Goal: Information Seeking & Learning: Learn about a topic

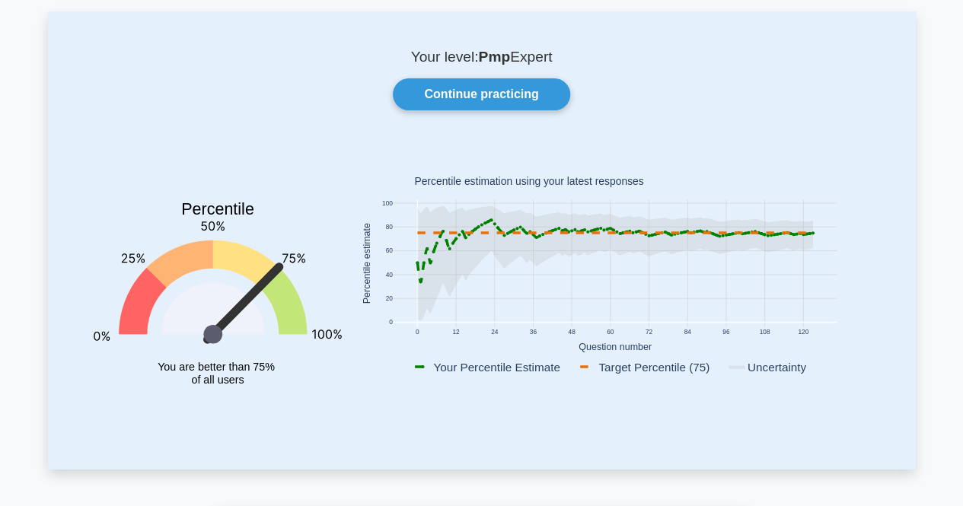
scroll to position [43, 0]
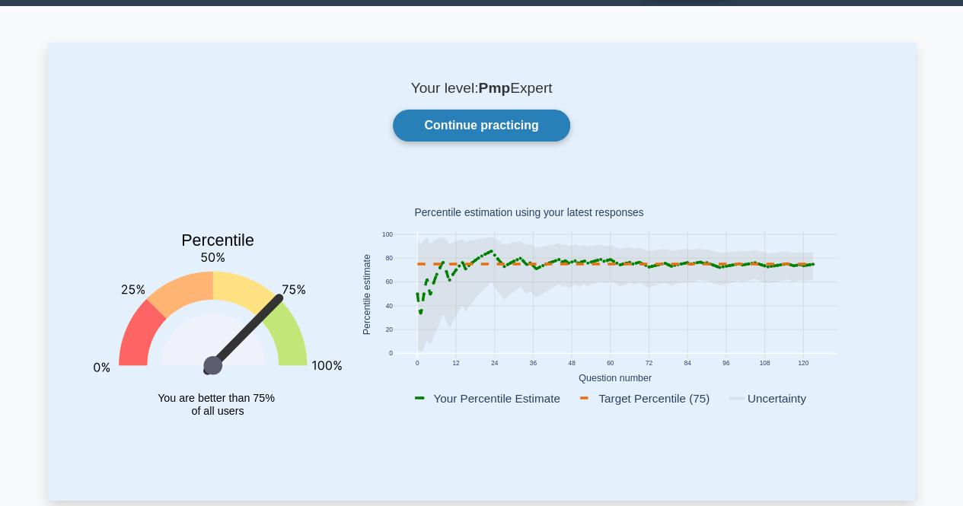
click at [495, 127] on link "Continue practicing" at bounding box center [481, 126] width 177 height 32
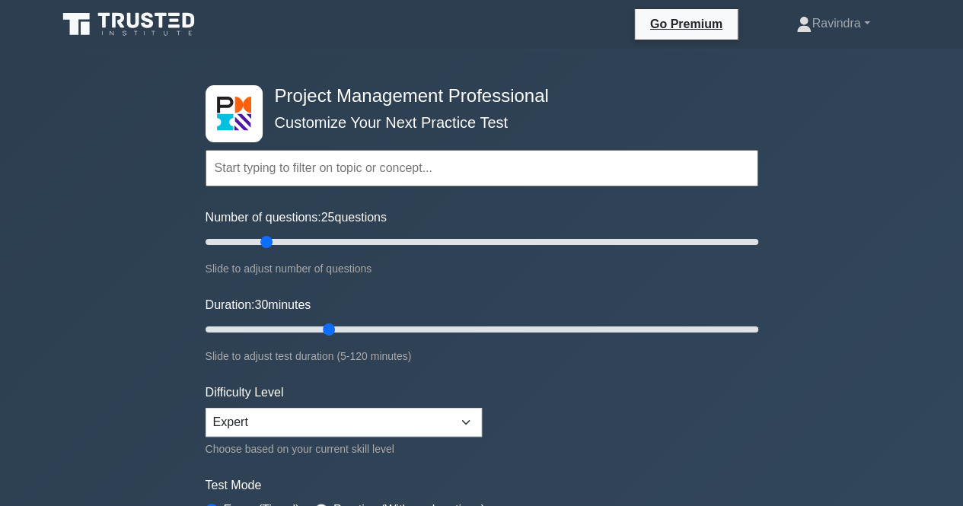
scroll to position [76, 0]
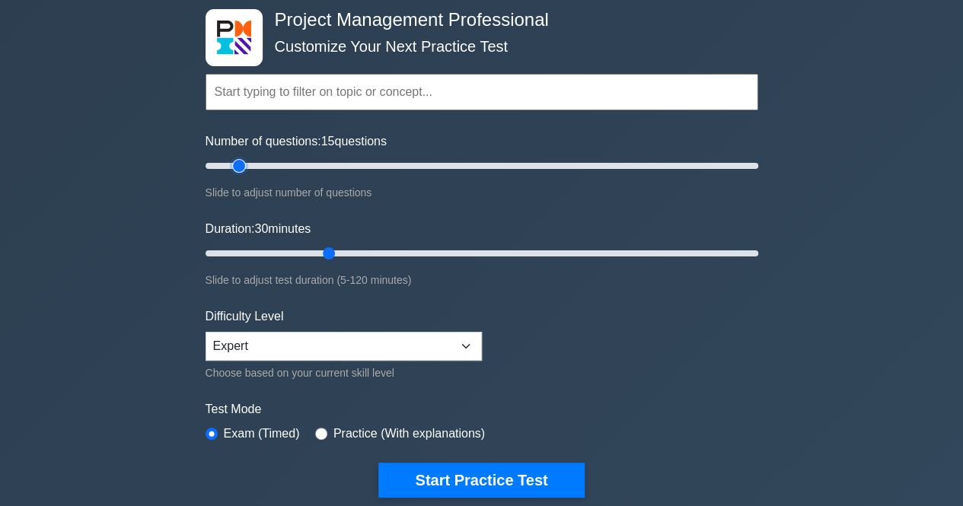
click at [234, 169] on input "Number of questions: 15 questions" at bounding box center [482, 166] width 553 height 18
type input "10"
click at [228, 169] on input "Number of questions: 15 questions" at bounding box center [482, 166] width 553 height 18
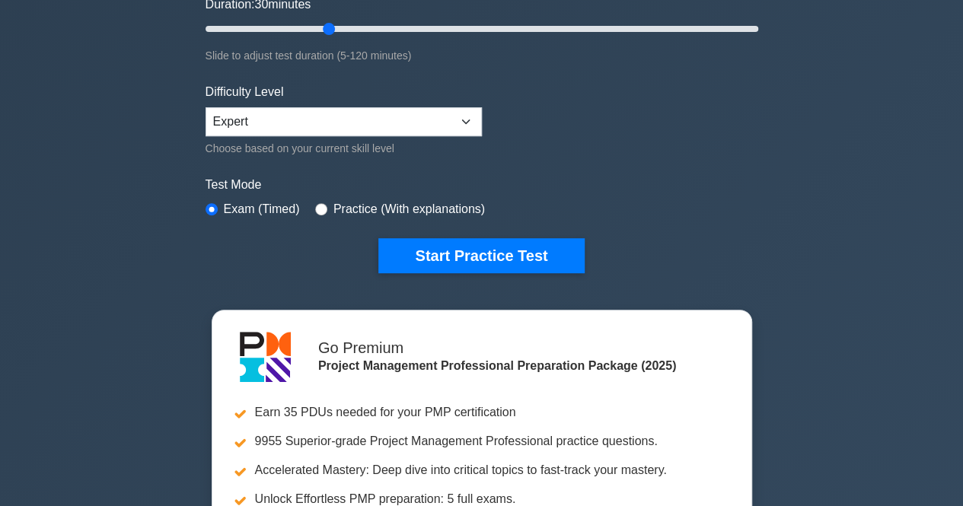
scroll to position [305, 0]
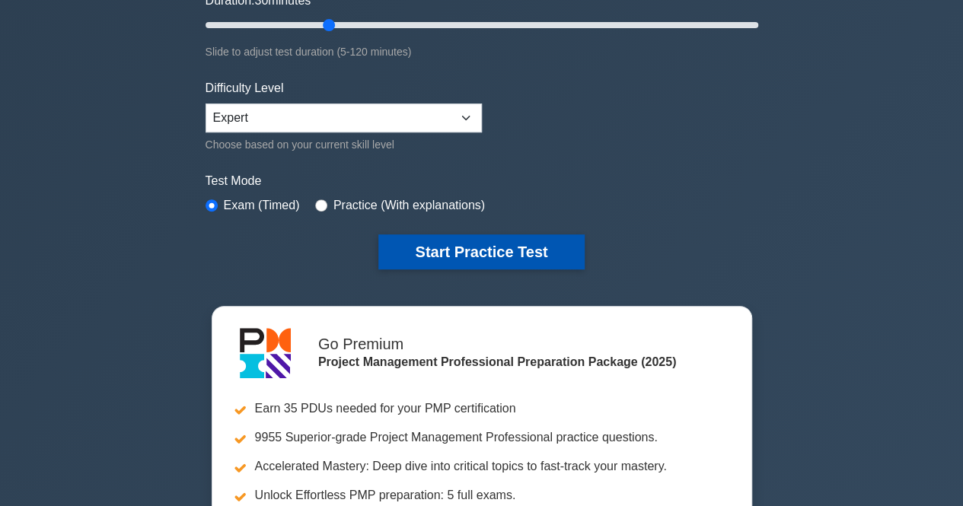
click at [482, 241] on button "Start Practice Test" at bounding box center [481, 251] width 206 height 35
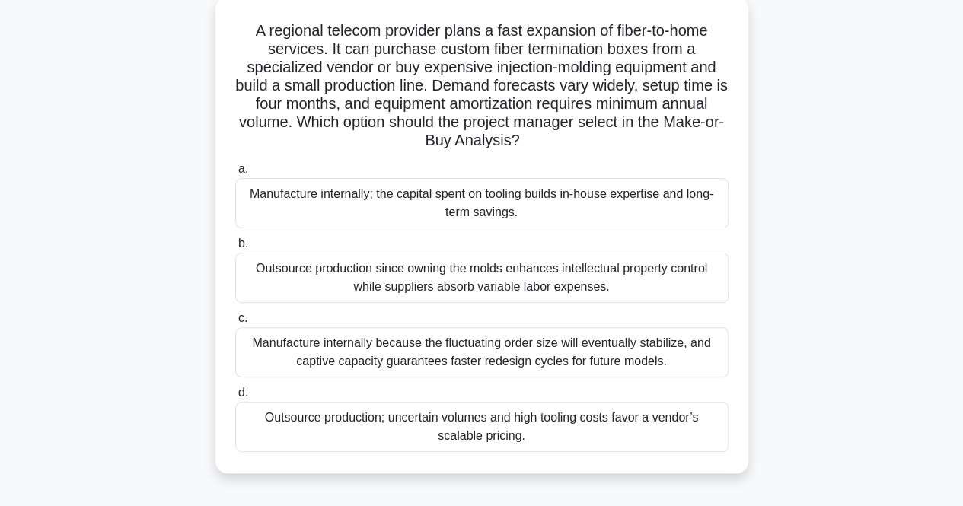
scroll to position [96, 0]
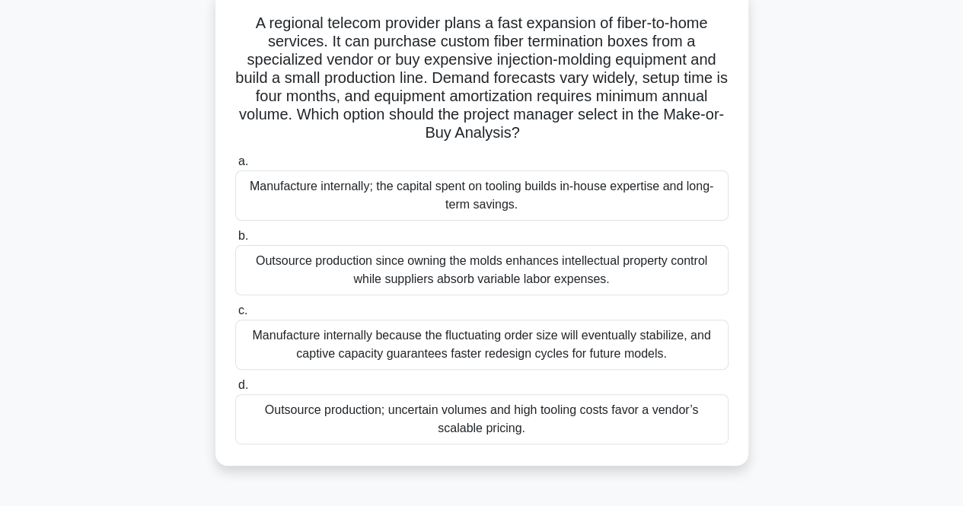
click at [521, 59] on h5 "A regional telecom provider plans a fast expansion of fiber-to-home services. I…" at bounding box center [482, 78] width 496 height 129
click at [467, 426] on div "Outsource production; uncertain volumes and high tooling costs favor a vendor’s…" at bounding box center [481, 419] width 493 height 50
click at [235, 391] on input "d. Outsource production; uncertain volumes and high tooling costs favor a vendo…" at bounding box center [235, 386] width 0 height 10
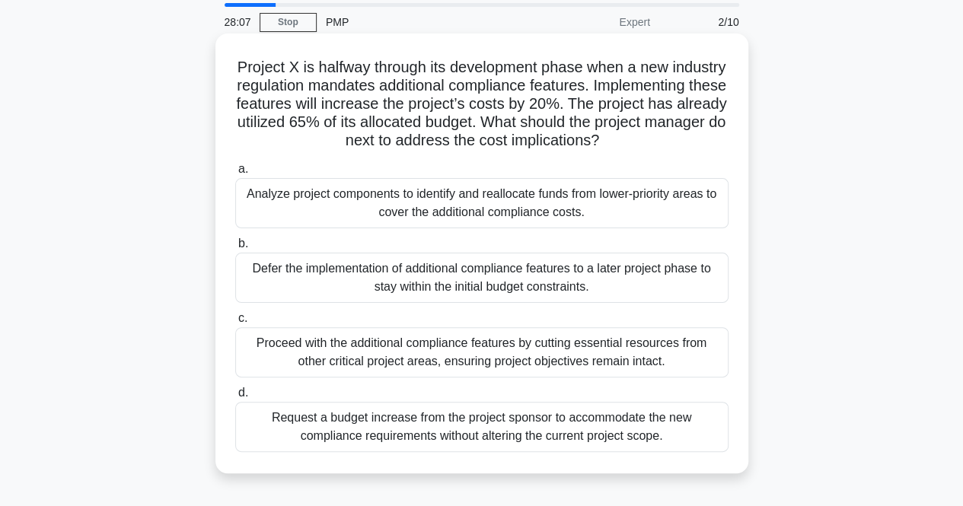
scroll to position [76, 0]
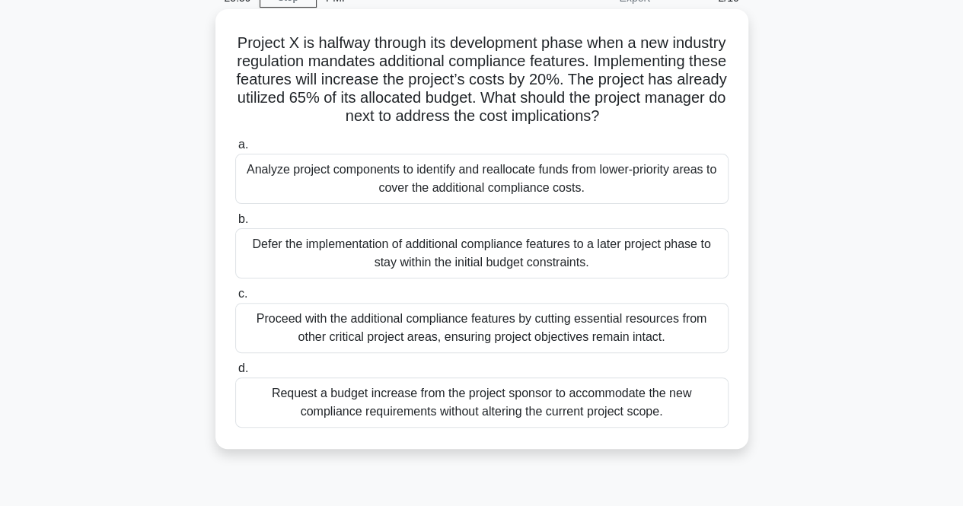
drag, startPoint x: 381, startPoint y: 141, endPoint x: 343, endPoint y: 198, distance: 68.6
click at [343, 198] on div "Project X is halfway through its development phase when a new industry regulati…" at bounding box center [482, 229] width 521 height 428
click at [343, 198] on div "Analyze project components to identify and reallocate funds from lower-priority…" at bounding box center [481, 179] width 493 height 50
click at [235, 150] on input "a. Analyze project components to identify and reallocate funds from lower-prior…" at bounding box center [235, 145] width 0 height 10
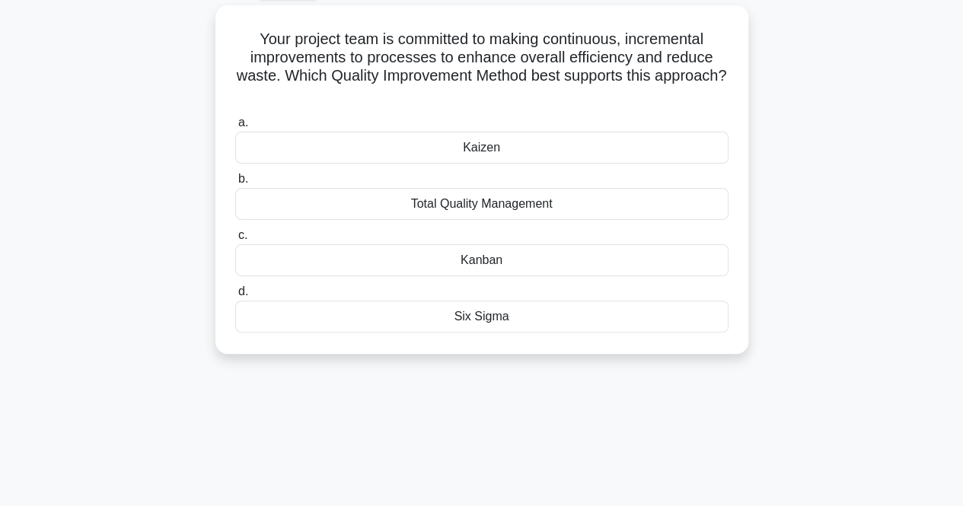
scroll to position [88, 0]
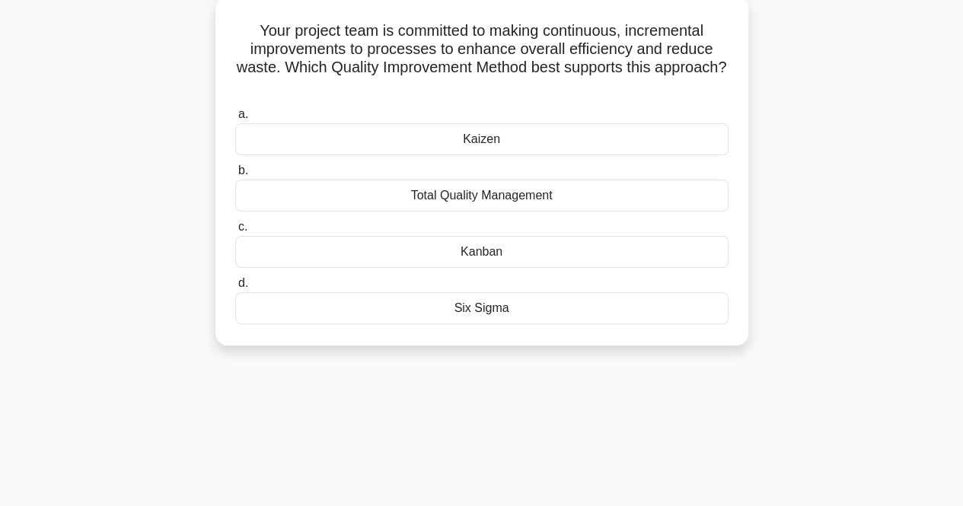
click at [658, 136] on div "Kaizen" at bounding box center [481, 139] width 493 height 32
click at [235, 120] on input "a. Kaizen" at bounding box center [235, 115] width 0 height 10
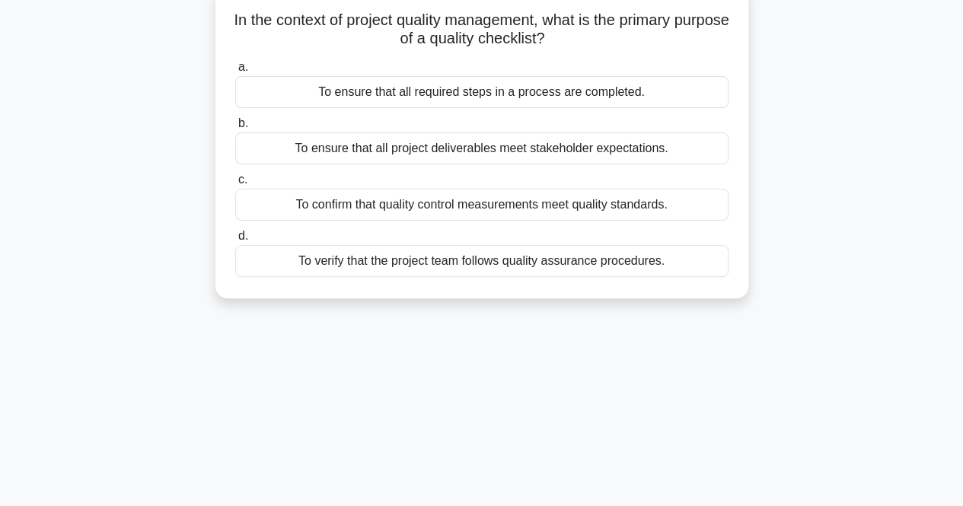
scroll to position [105, 0]
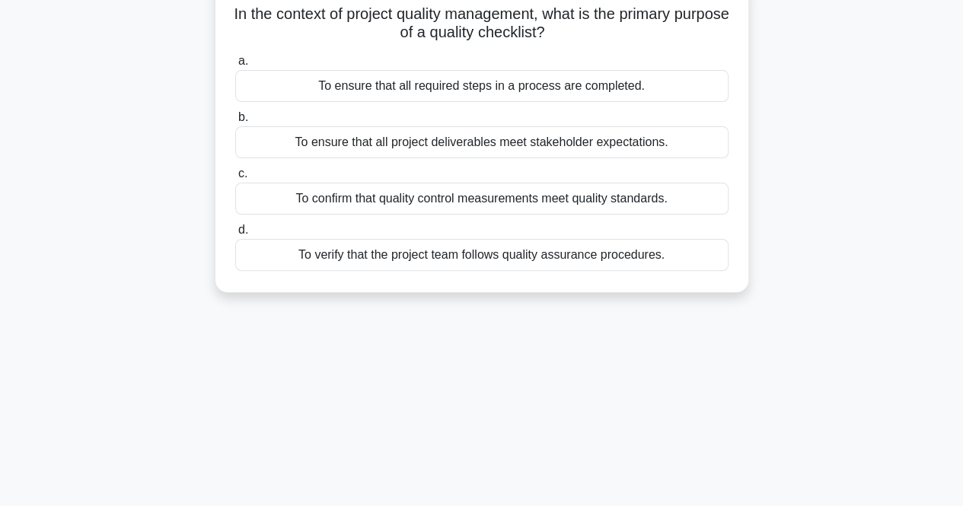
click at [547, 196] on div "To confirm that quality control measurements meet quality standards." at bounding box center [481, 199] width 493 height 32
click at [235, 179] on input "c. To confirm that quality control measurements meet quality standards." at bounding box center [235, 174] width 0 height 10
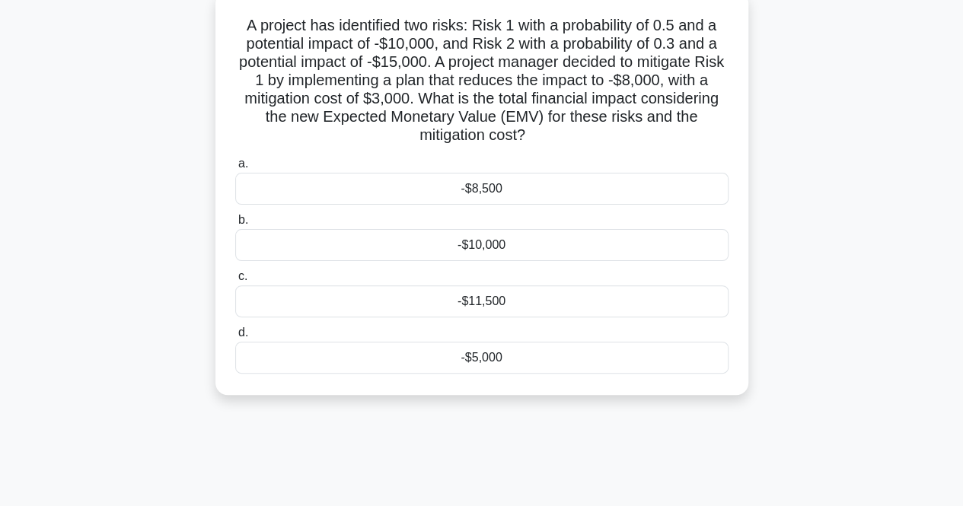
scroll to position [100, 0]
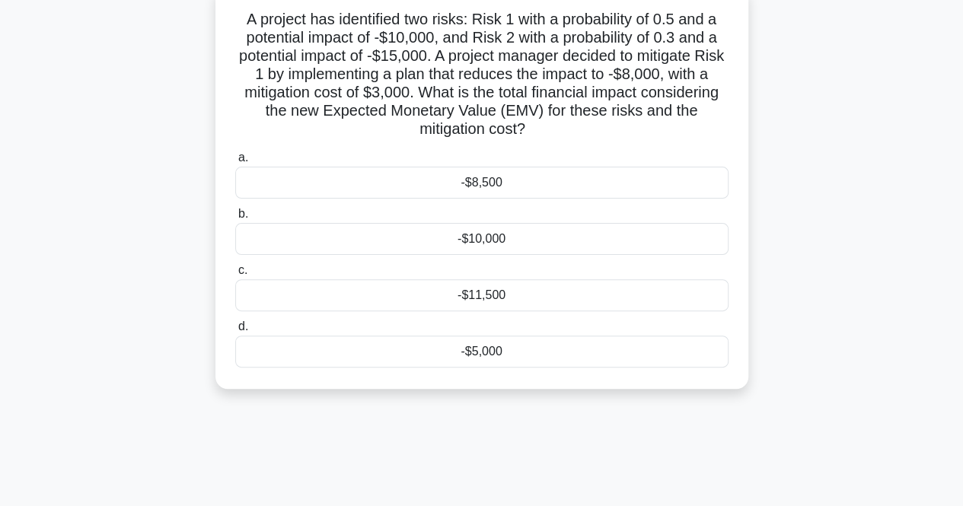
click at [483, 296] on div "-$11,500" at bounding box center [481, 295] width 493 height 32
click at [235, 276] on input "c. -$11,500" at bounding box center [235, 271] width 0 height 10
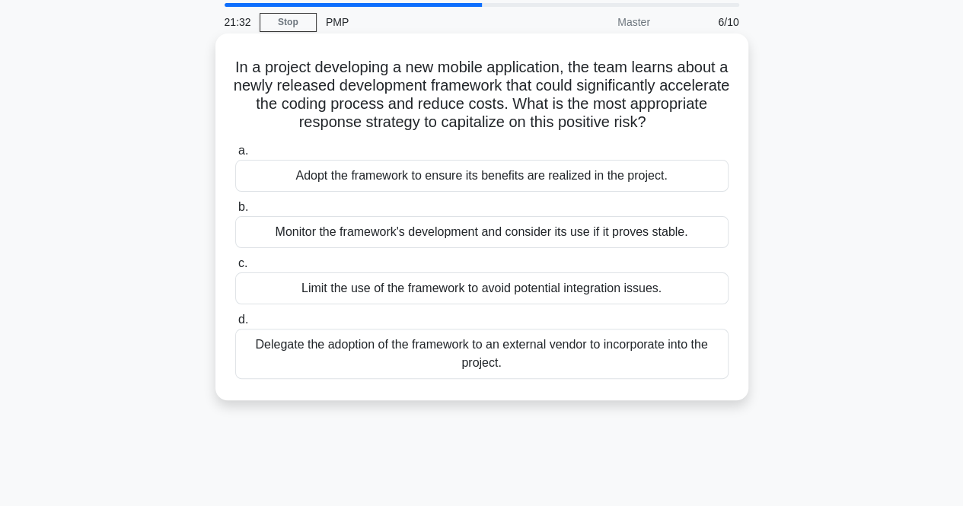
scroll to position [76, 0]
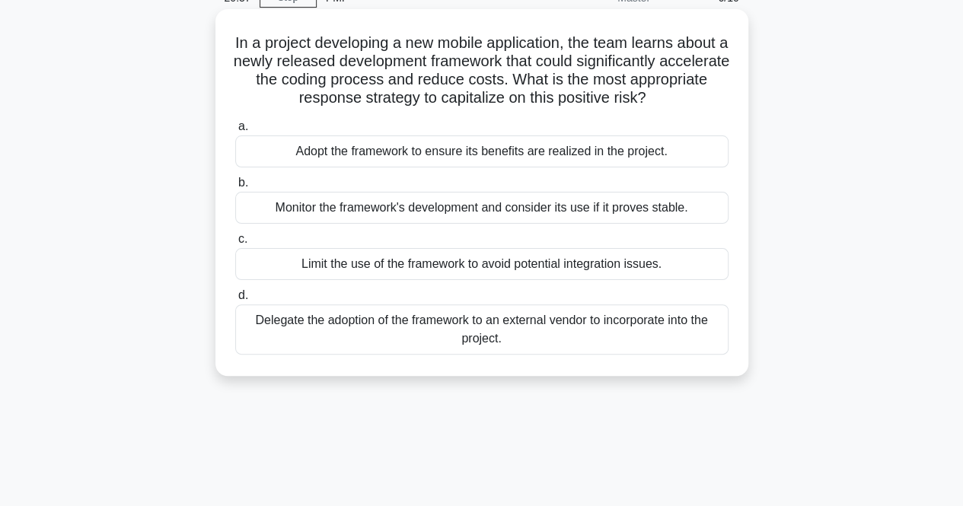
click at [598, 205] on div "Monitor the framework's development and consider its use if it proves stable." at bounding box center [481, 208] width 493 height 32
click at [235, 188] on input "b. Monitor the framework's development and consider its use if it proves stable." at bounding box center [235, 183] width 0 height 10
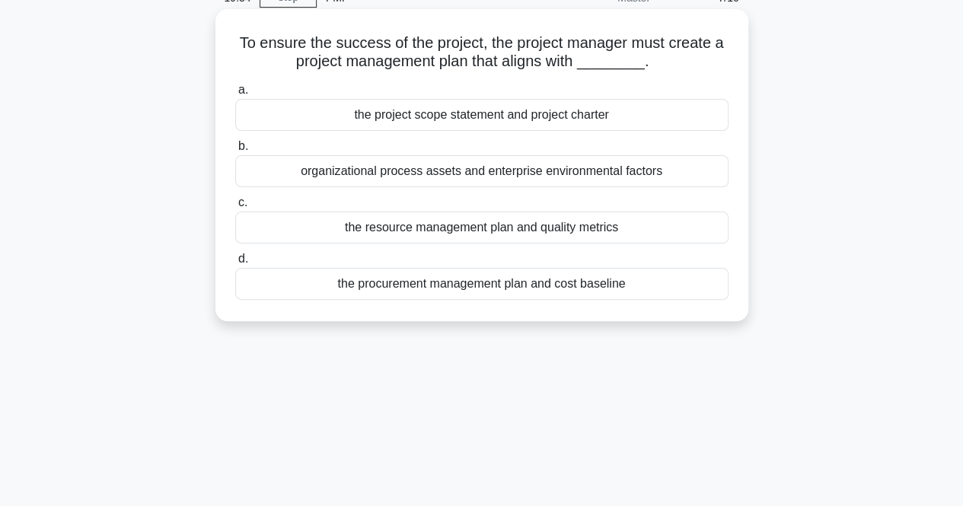
click at [573, 127] on div "the project scope statement and project charter" at bounding box center [481, 115] width 493 height 32
click at [235, 95] on input "a. the project scope statement and project charter" at bounding box center [235, 90] width 0 height 10
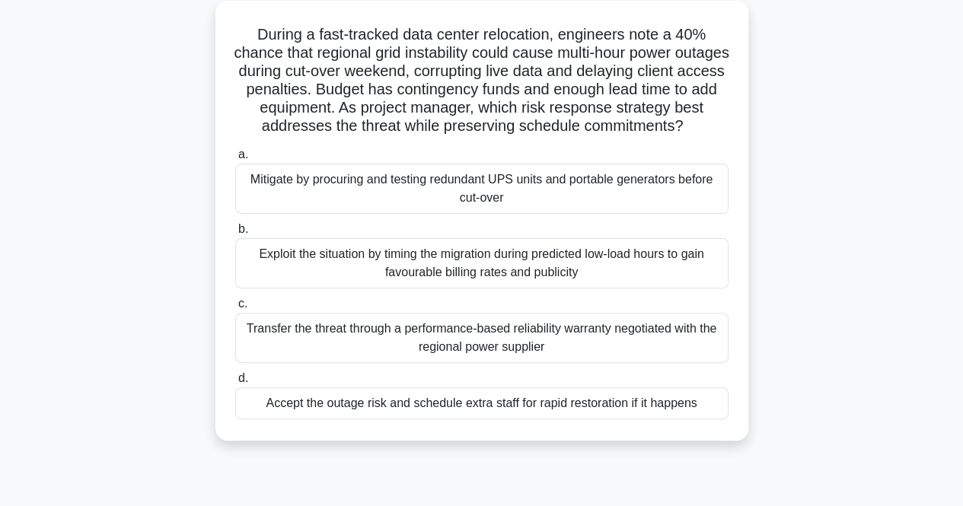
scroll to position [92, 0]
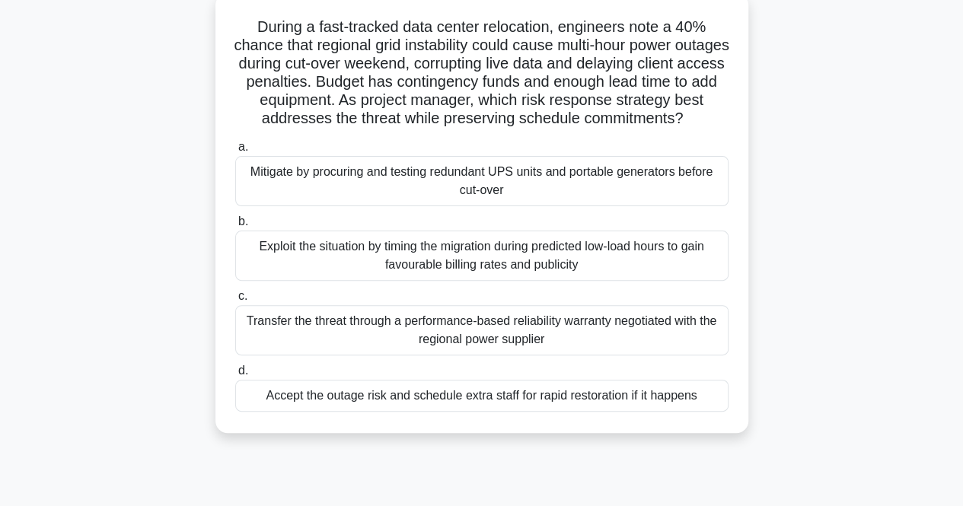
click at [494, 206] on div "Mitigate by procuring and testing redundant UPS units and portable generators b…" at bounding box center [481, 181] width 493 height 50
click at [235, 152] on input "a. Mitigate by procuring and testing redundant UPS units and portable generator…" at bounding box center [235, 147] width 0 height 10
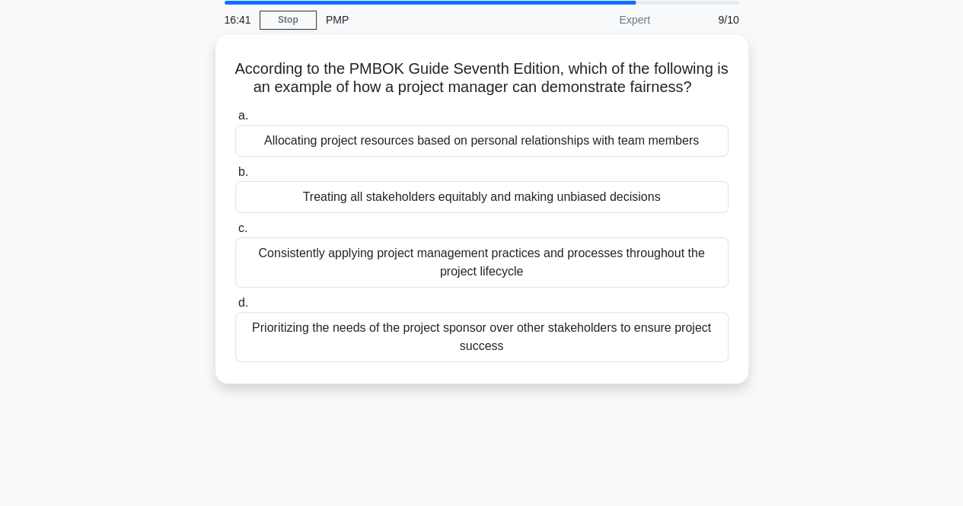
scroll to position [59, 0]
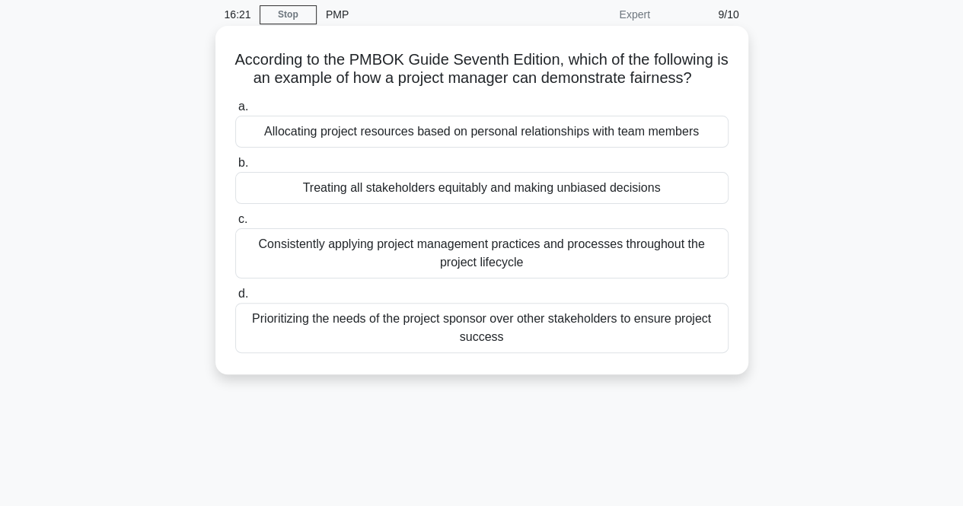
click at [462, 190] on div "Treating all stakeholders equitably and making unbiased decisions" at bounding box center [481, 188] width 493 height 32
click at [235, 168] on input "b. Treating all stakeholders equitably and making unbiased decisions" at bounding box center [235, 163] width 0 height 10
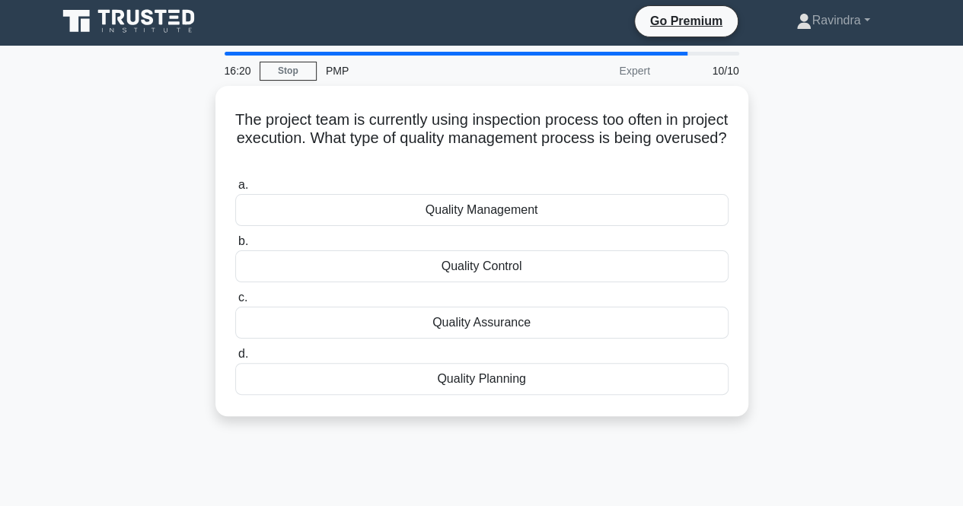
scroll to position [0, 0]
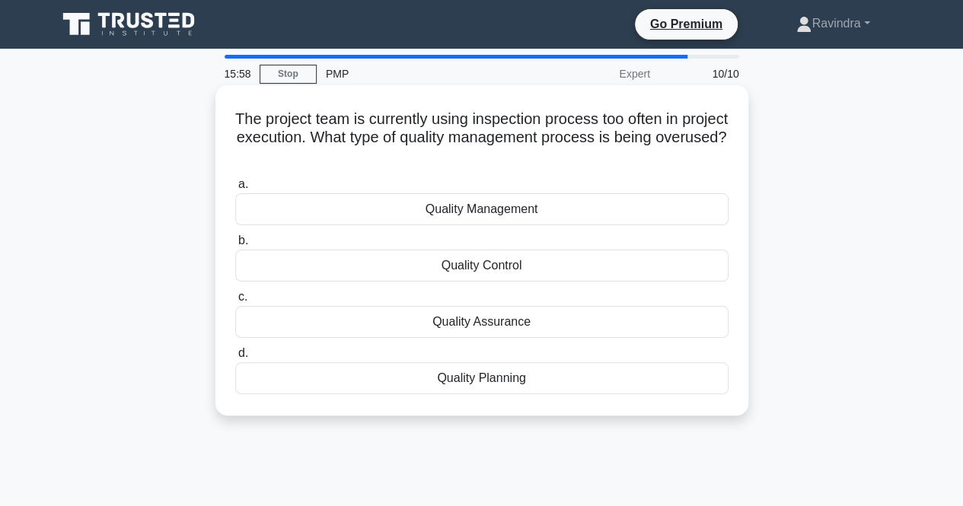
click at [522, 322] on div "Quality Assurance" at bounding box center [481, 322] width 493 height 32
click at [235, 302] on input "c. Quality Assurance" at bounding box center [235, 297] width 0 height 10
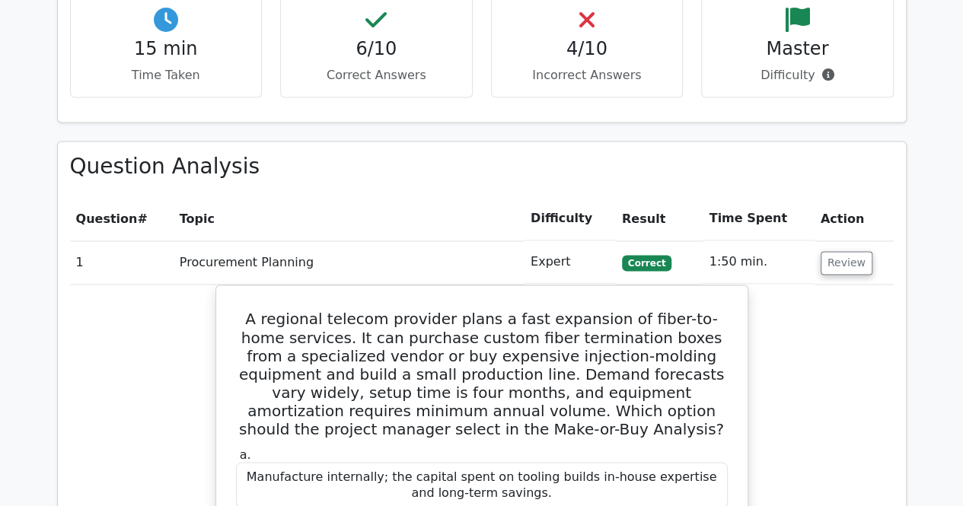
scroll to position [1112, 0]
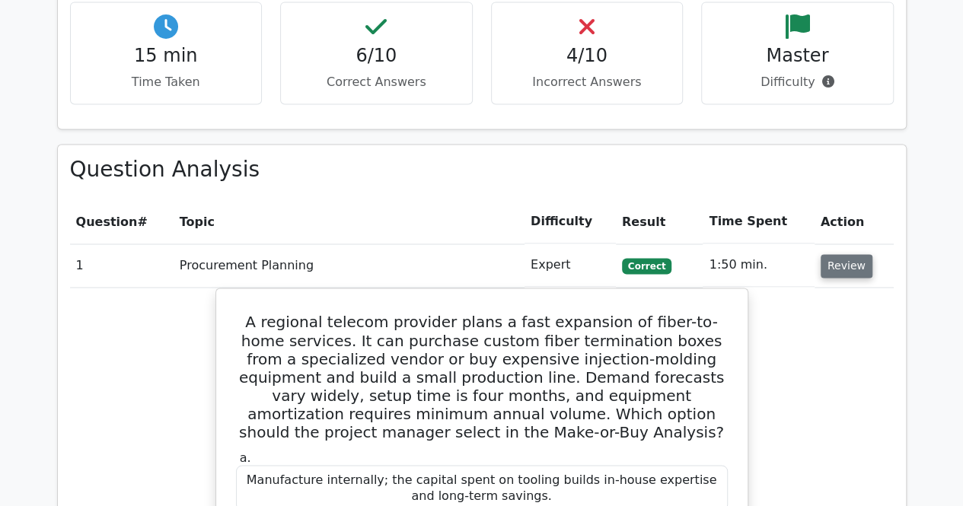
click at [852, 254] on button "Review" at bounding box center [847, 266] width 52 height 24
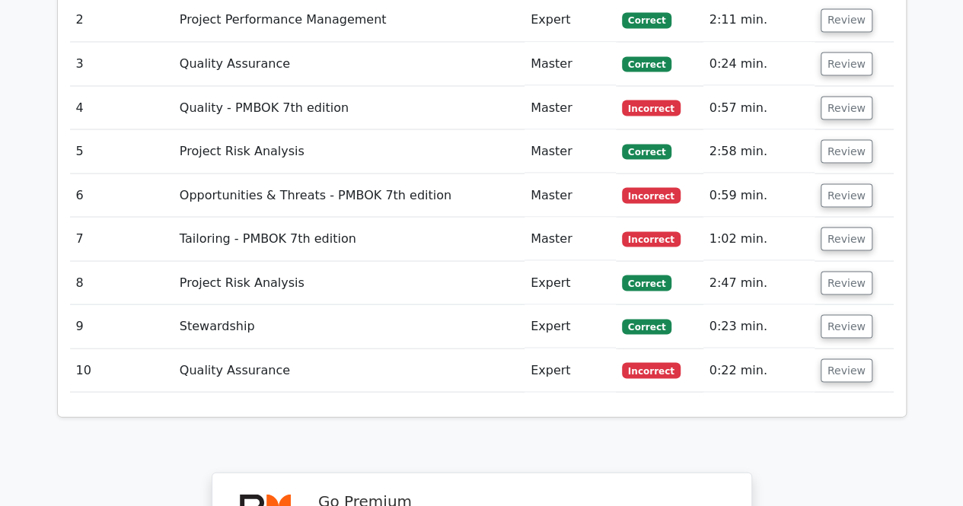
scroll to position [1410, 0]
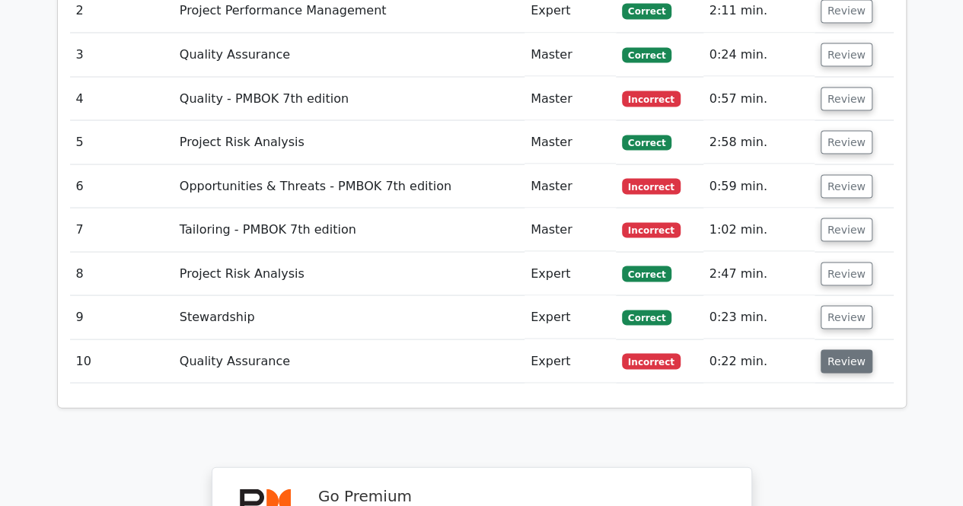
click at [845, 349] on button "Review" at bounding box center [847, 361] width 52 height 24
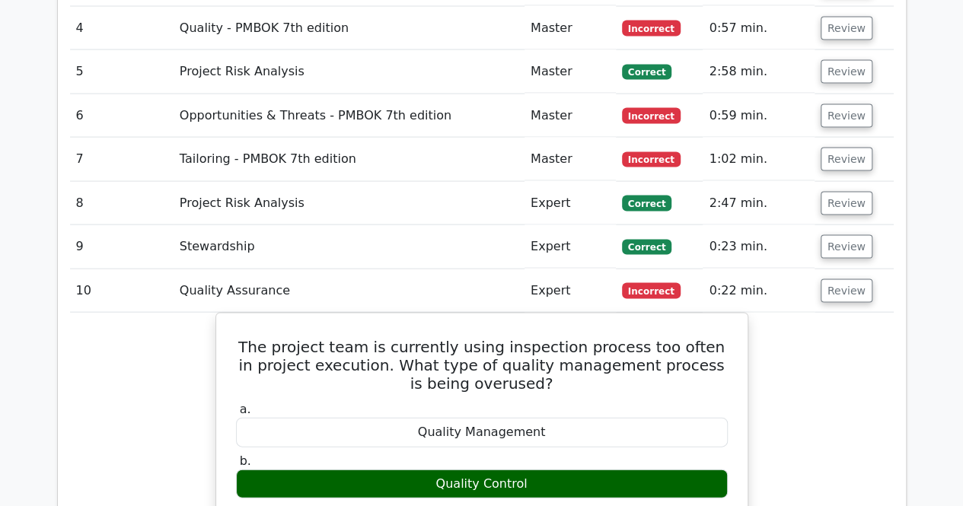
scroll to position [1477, 0]
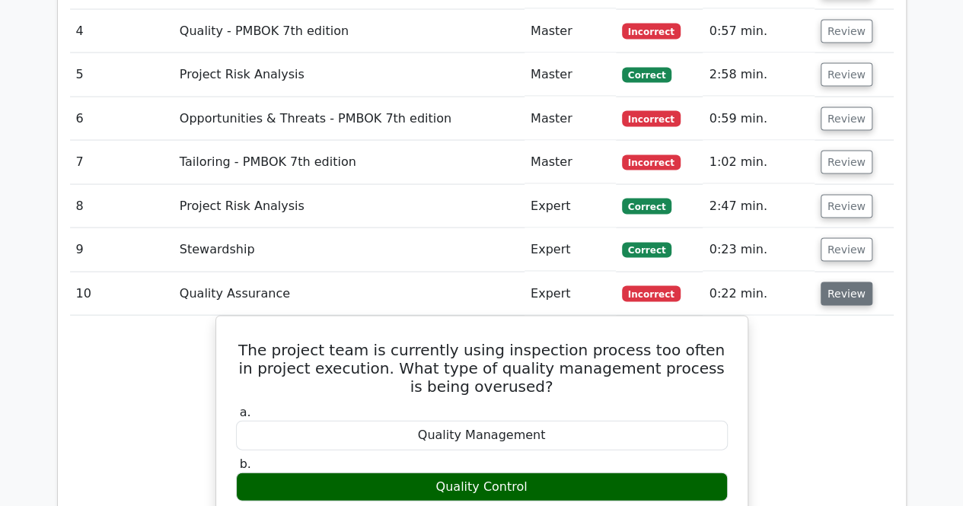
click at [862, 282] on button "Review" at bounding box center [847, 294] width 52 height 24
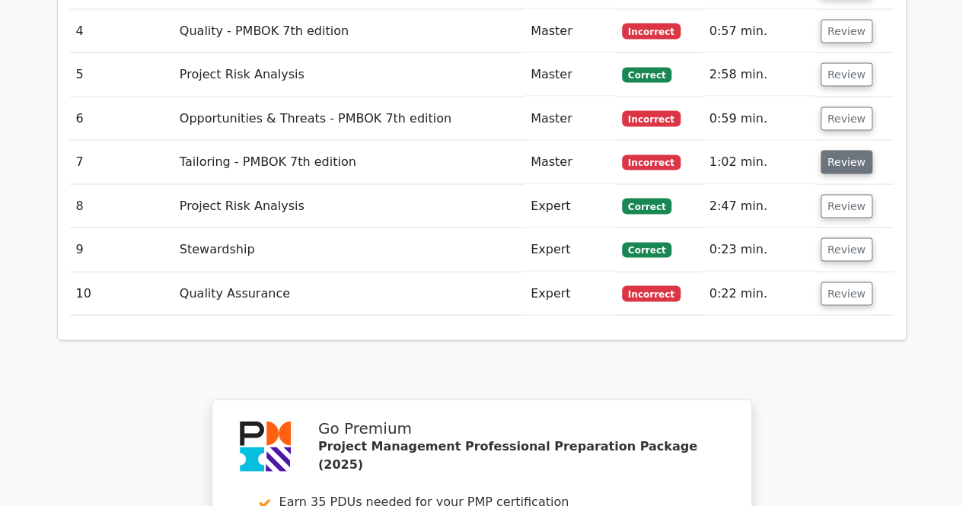
click at [836, 151] on button "Review" at bounding box center [847, 163] width 52 height 24
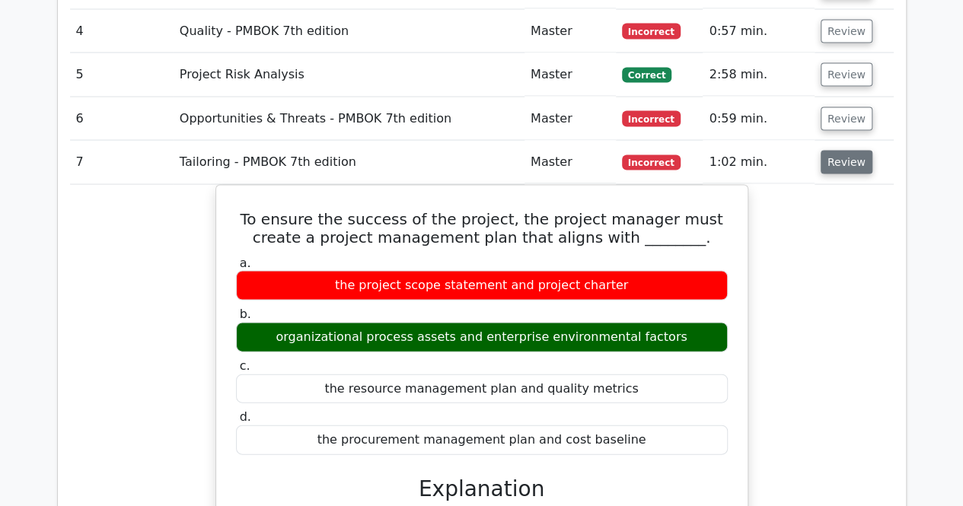
click at [836, 151] on button "Review" at bounding box center [847, 163] width 52 height 24
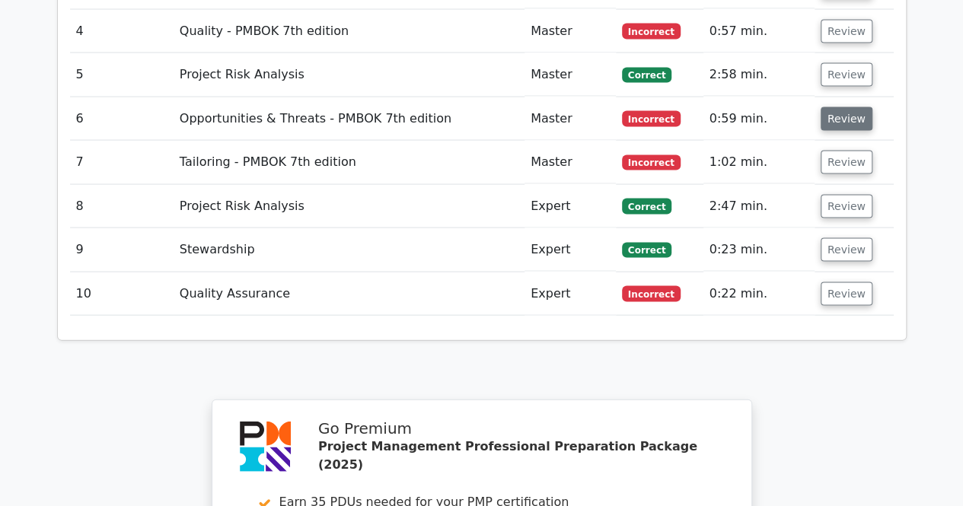
click at [839, 107] on button "Review" at bounding box center [847, 119] width 52 height 24
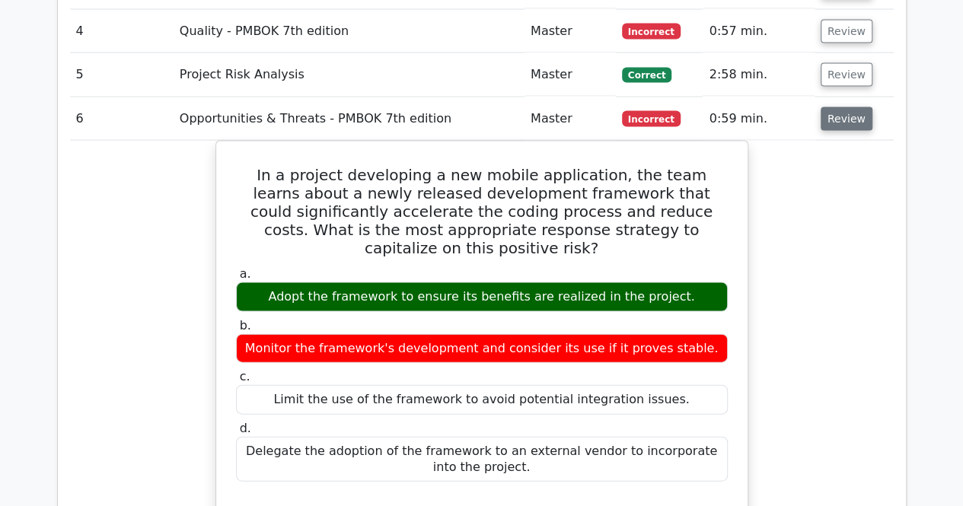
click at [839, 107] on button "Review" at bounding box center [847, 119] width 52 height 24
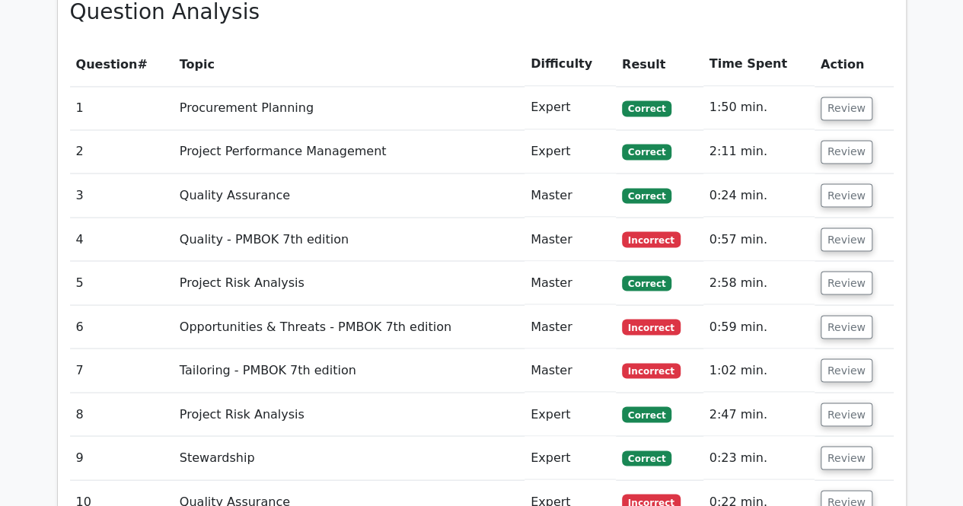
scroll to position [1259, 0]
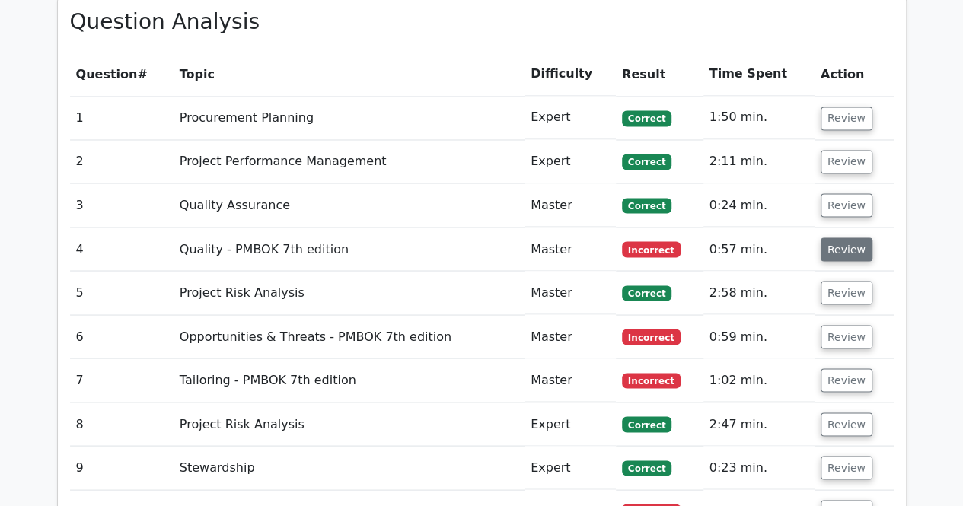
click at [841, 238] on button "Review" at bounding box center [847, 250] width 52 height 24
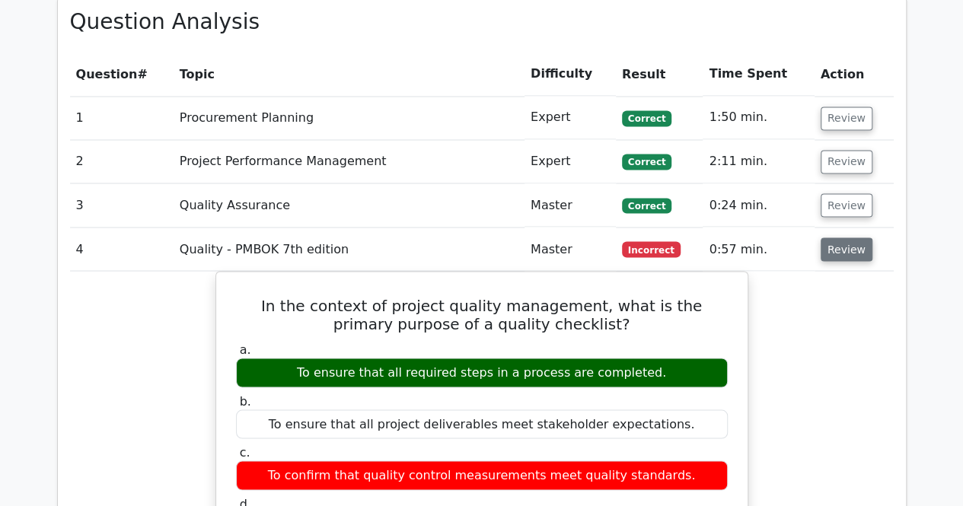
click at [841, 238] on button "Review" at bounding box center [847, 250] width 52 height 24
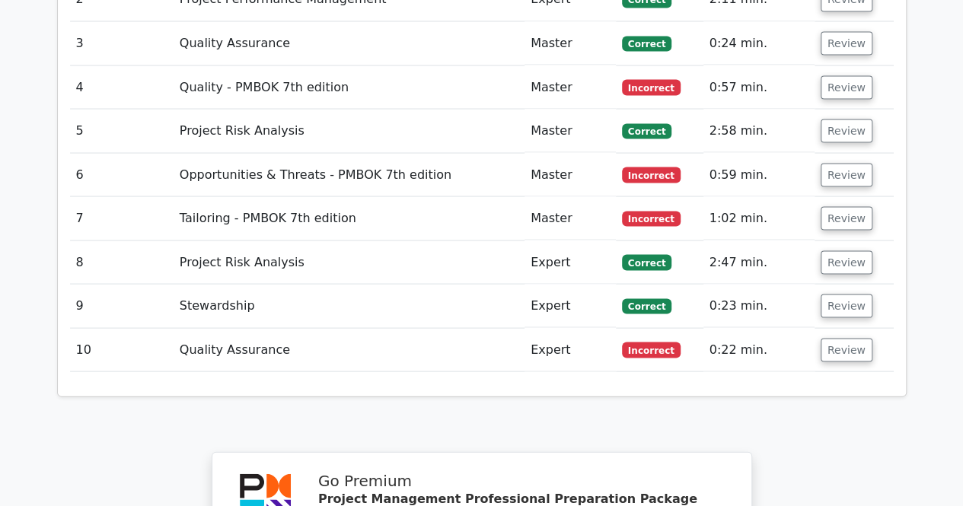
scroll to position [1418, 0]
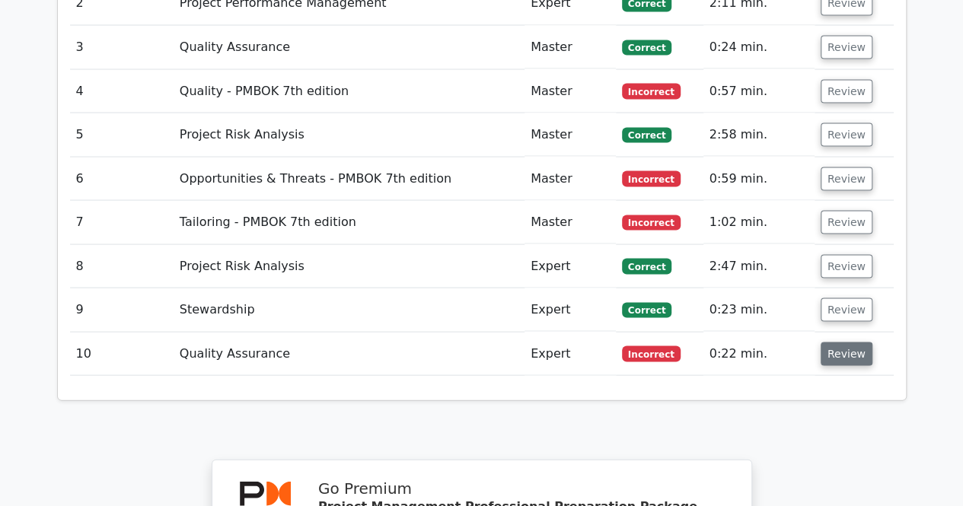
click at [852, 342] on button "Review" at bounding box center [847, 354] width 52 height 24
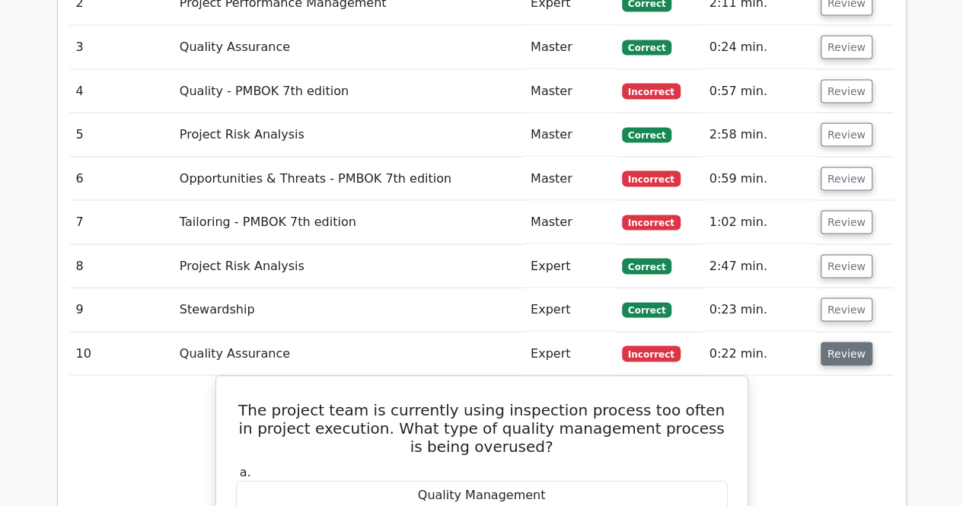
click at [852, 342] on button "Review" at bounding box center [847, 354] width 52 height 24
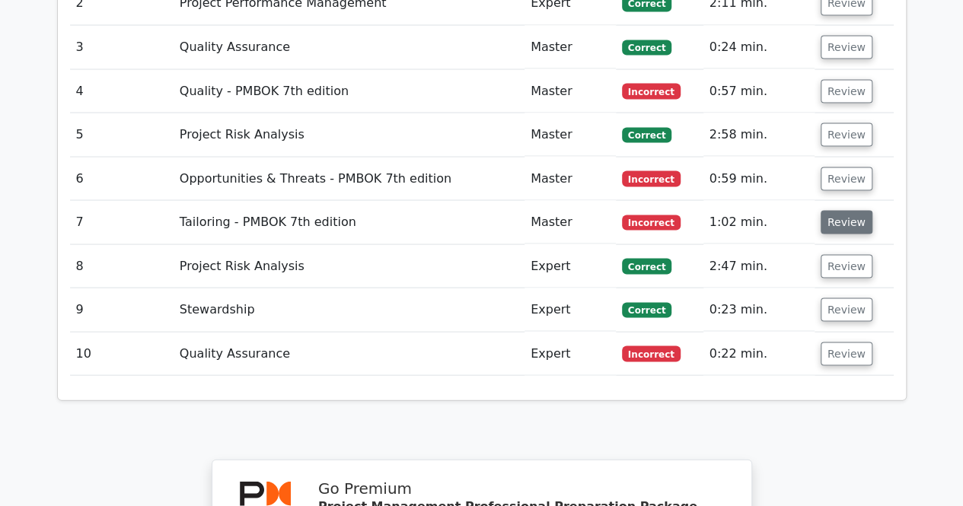
click at [844, 210] on button "Review" at bounding box center [847, 222] width 52 height 24
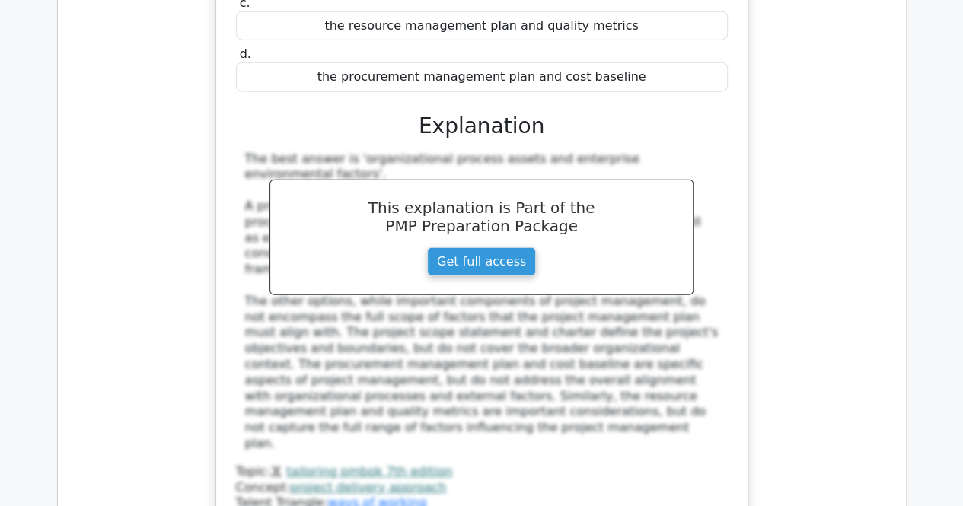
scroll to position [1301, 0]
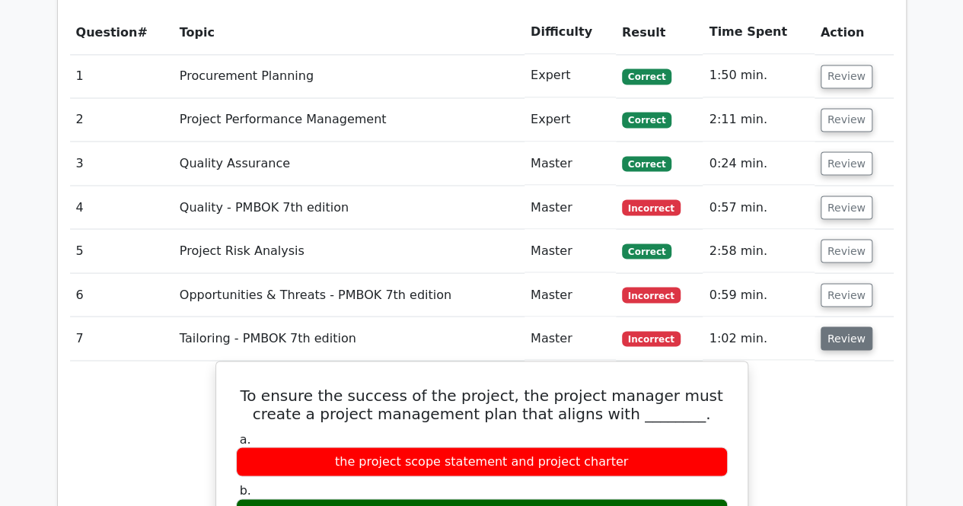
click at [846, 327] on button "Review" at bounding box center [847, 339] width 52 height 24
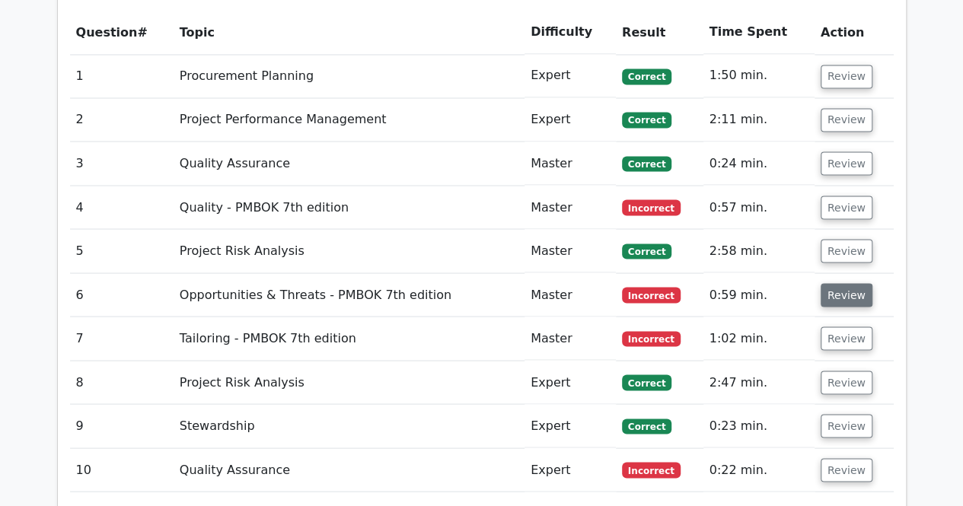
click at [846, 283] on button "Review" at bounding box center [847, 295] width 52 height 24
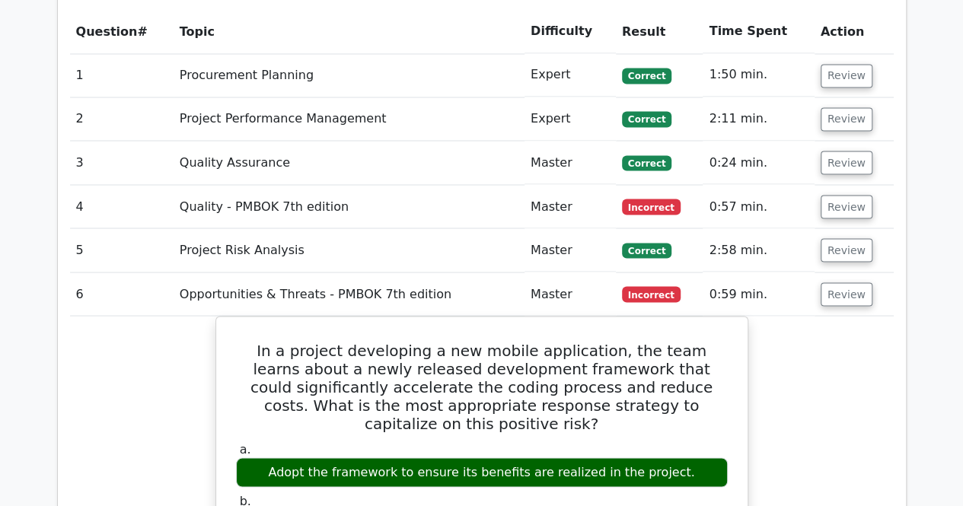
scroll to position [1299, 0]
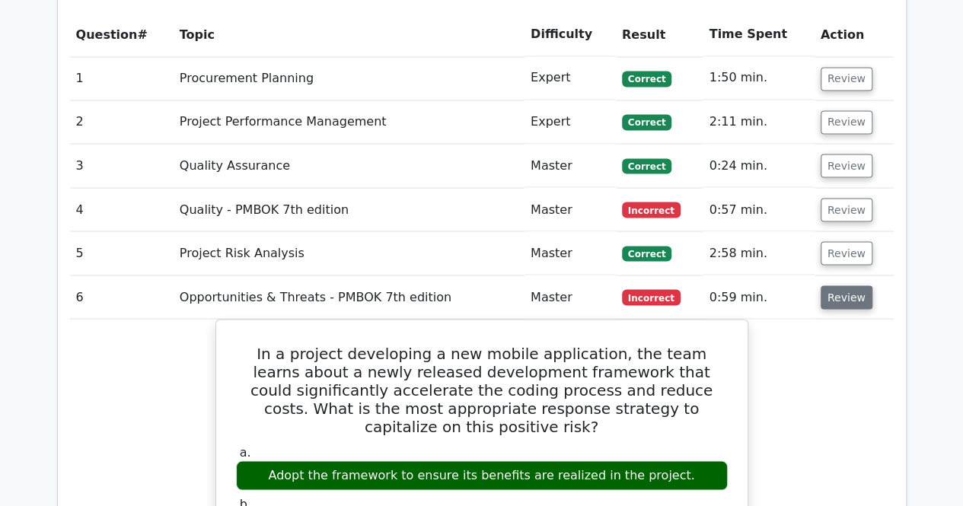
click at [858, 286] on button "Review" at bounding box center [847, 298] width 52 height 24
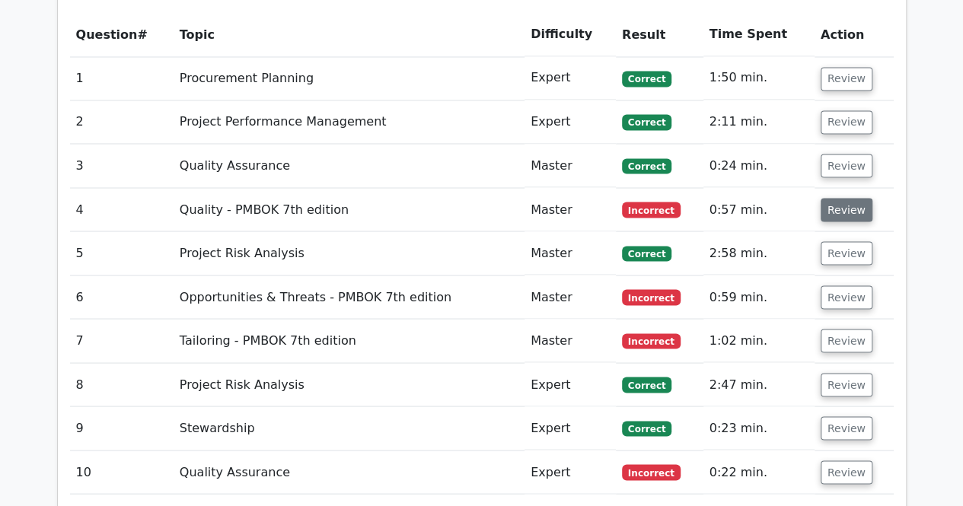
click at [853, 198] on button "Review" at bounding box center [847, 210] width 52 height 24
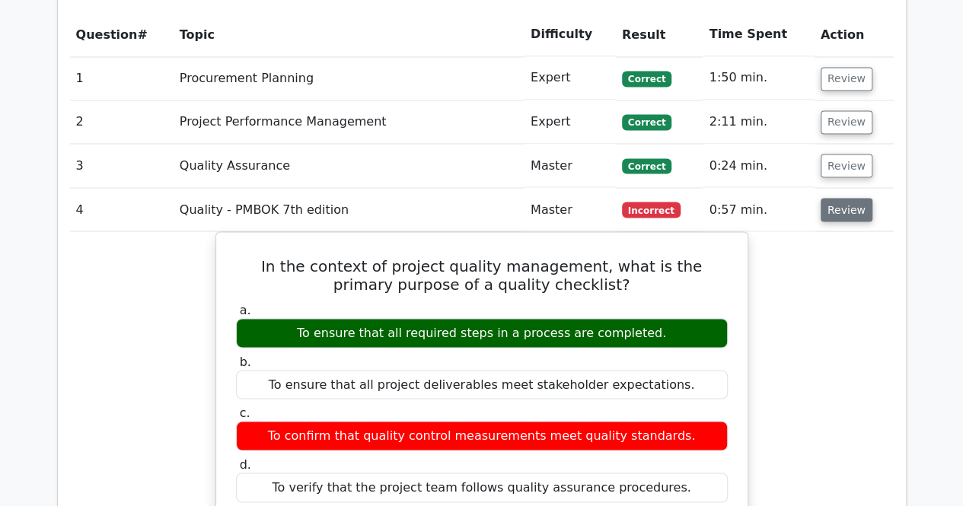
click at [853, 198] on button "Review" at bounding box center [847, 210] width 52 height 24
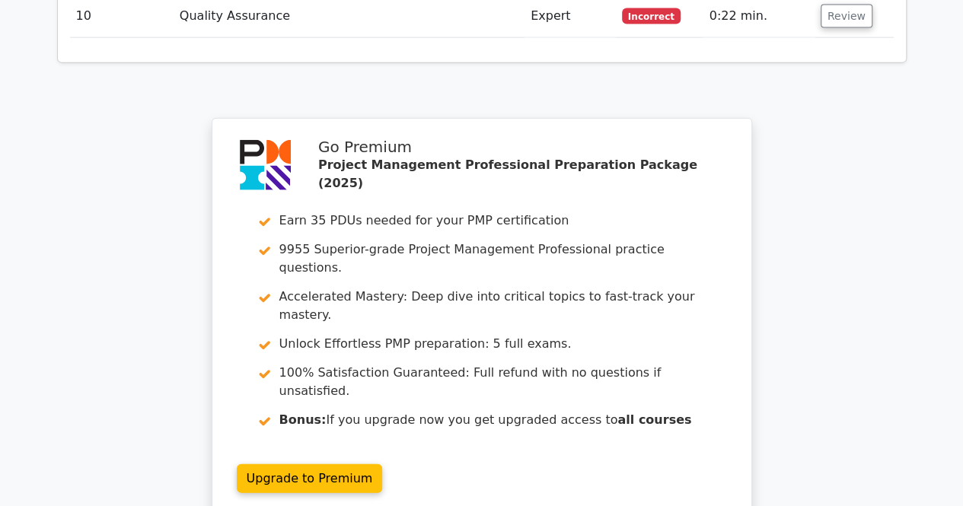
scroll to position [1953, 0]
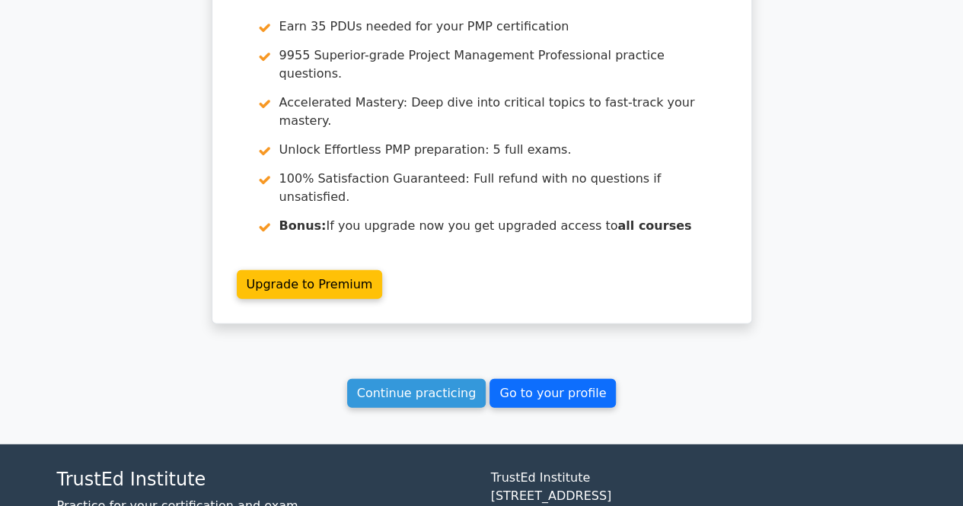
click at [532, 379] on link "Go to your profile" at bounding box center [553, 393] width 126 height 29
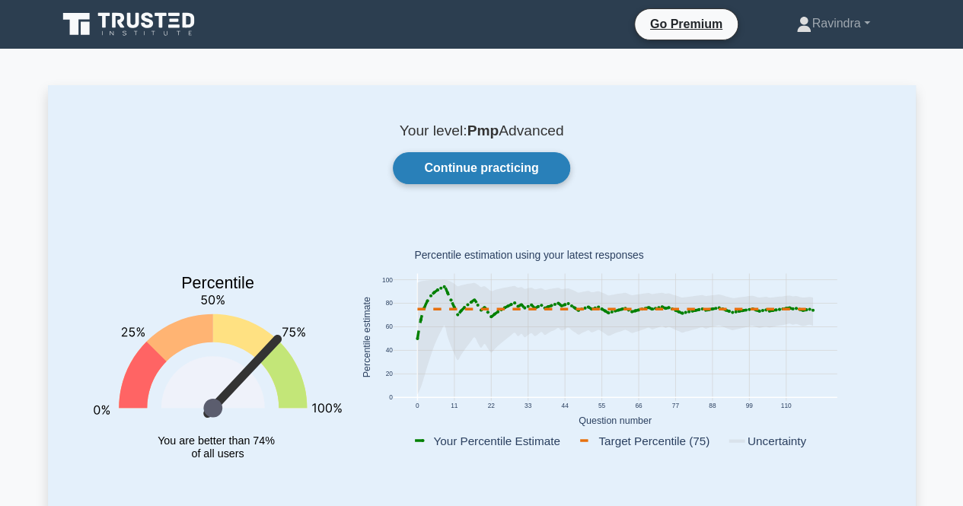
click at [560, 175] on link "Continue practicing" at bounding box center [481, 168] width 177 height 32
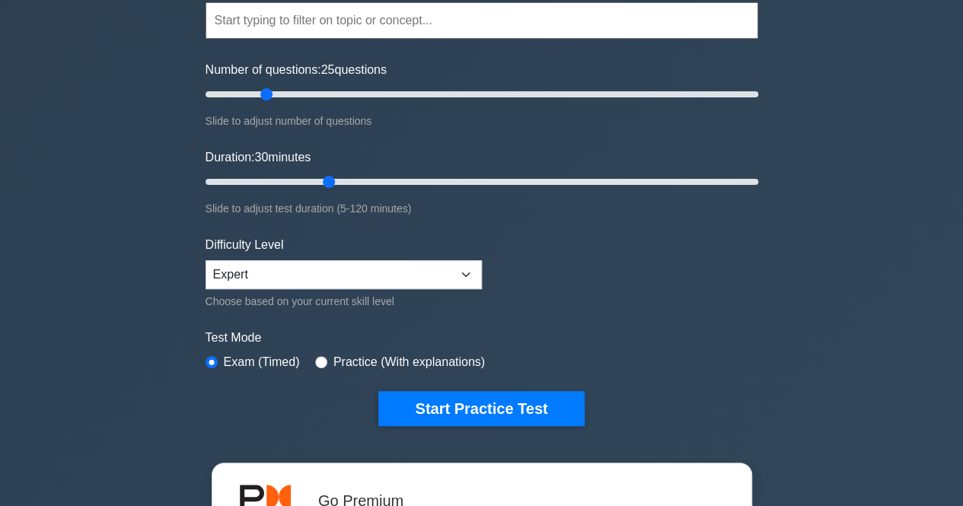
scroll to position [152, 0]
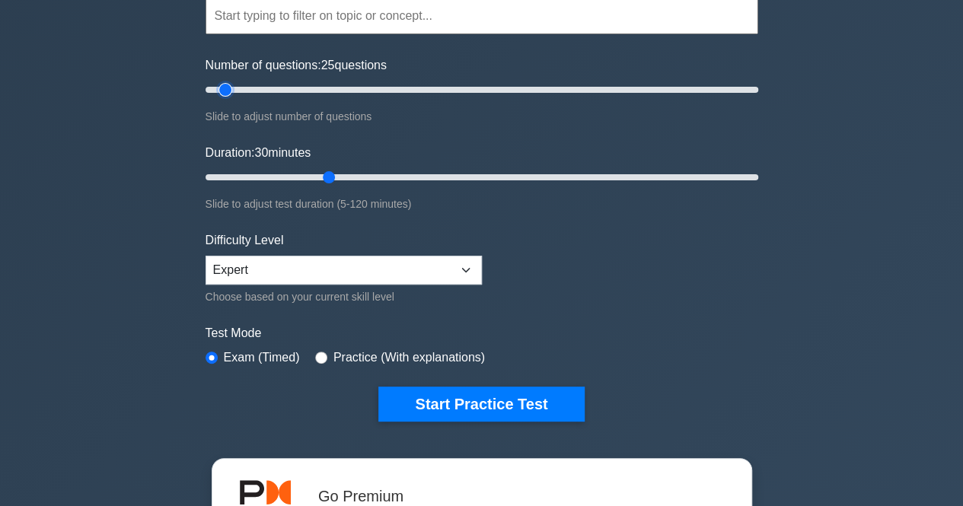
type input "10"
click at [230, 89] on input "Number of questions: 25 questions" at bounding box center [482, 90] width 553 height 18
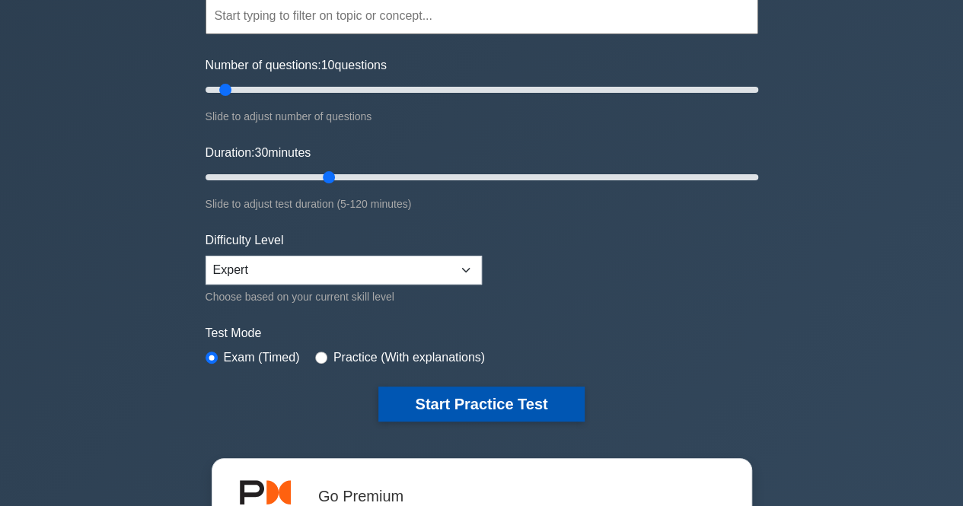
click at [464, 400] on button "Start Practice Test" at bounding box center [481, 404] width 206 height 35
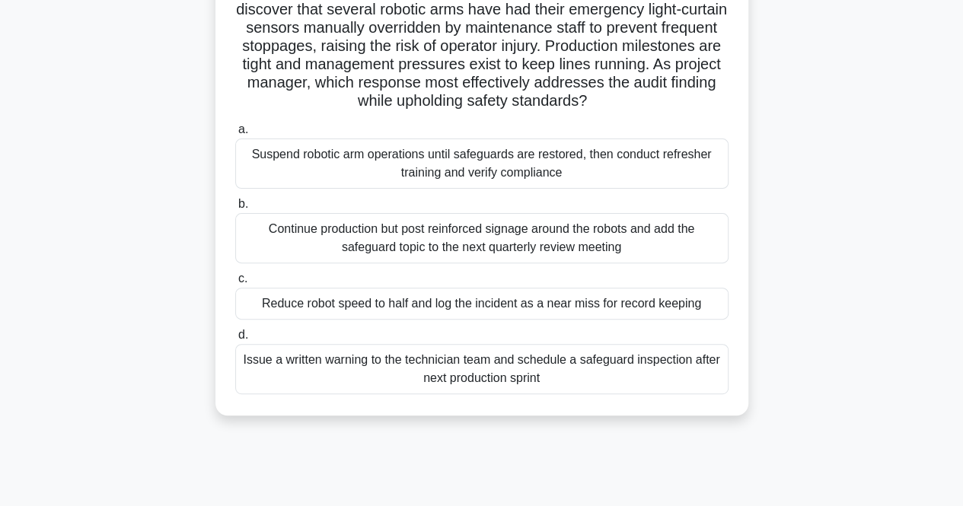
scroll to position [152, 0]
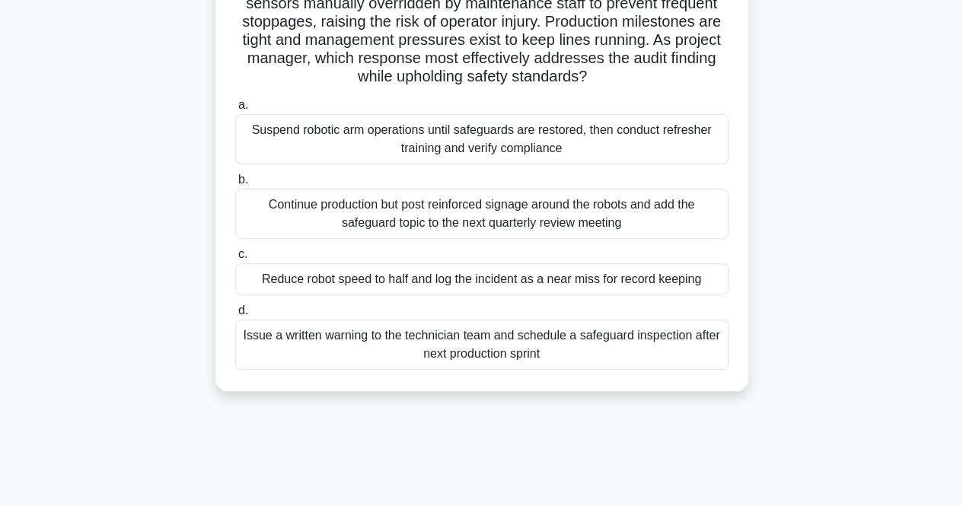
click at [595, 156] on div "Suspend robotic arm operations until safeguards are restored, then conduct refr…" at bounding box center [481, 139] width 493 height 50
click at [235, 110] on input "a. Suspend robotic arm operations until safeguards are restored, then conduct r…" at bounding box center [235, 105] width 0 height 10
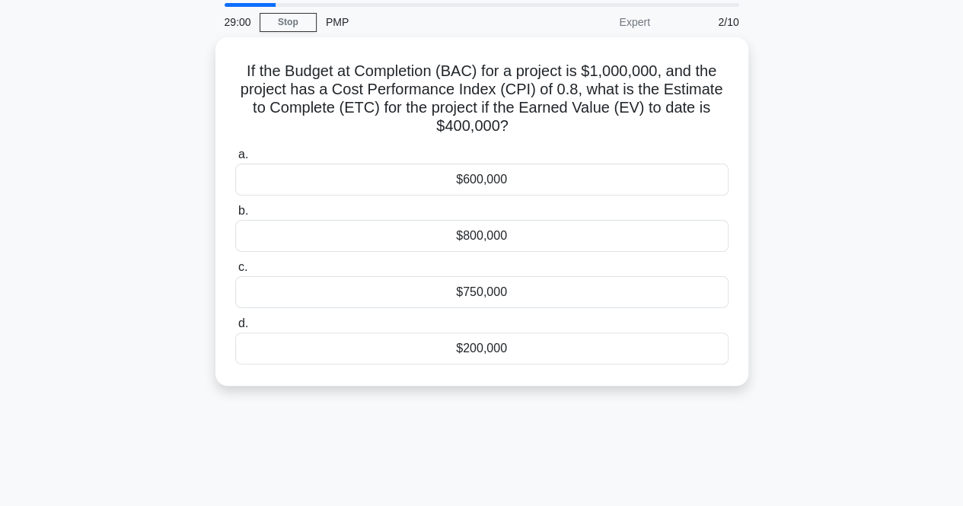
scroll to position [76, 0]
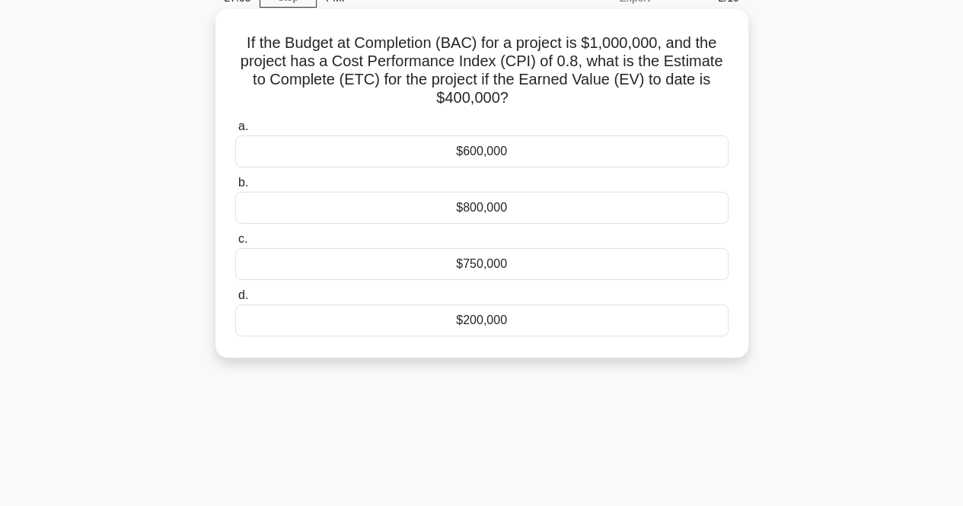
click at [416, 270] on div "$750,000" at bounding box center [481, 264] width 493 height 32
click at [235, 244] on input "c. $750,000" at bounding box center [235, 239] width 0 height 10
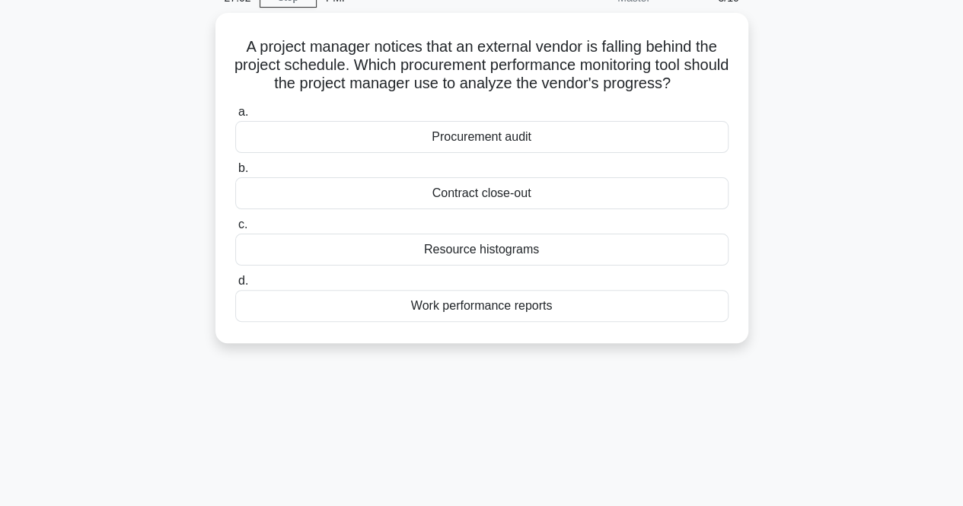
scroll to position [0, 0]
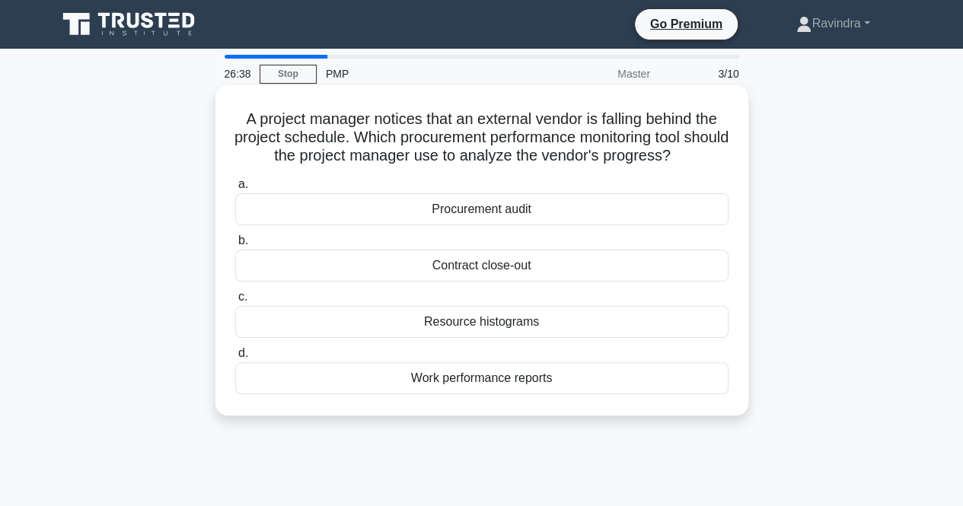
click at [469, 378] on div "Work performance reports" at bounding box center [481, 378] width 493 height 32
click at [235, 359] on input "d. Work performance reports" at bounding box center [235, 354] width 0 height 10
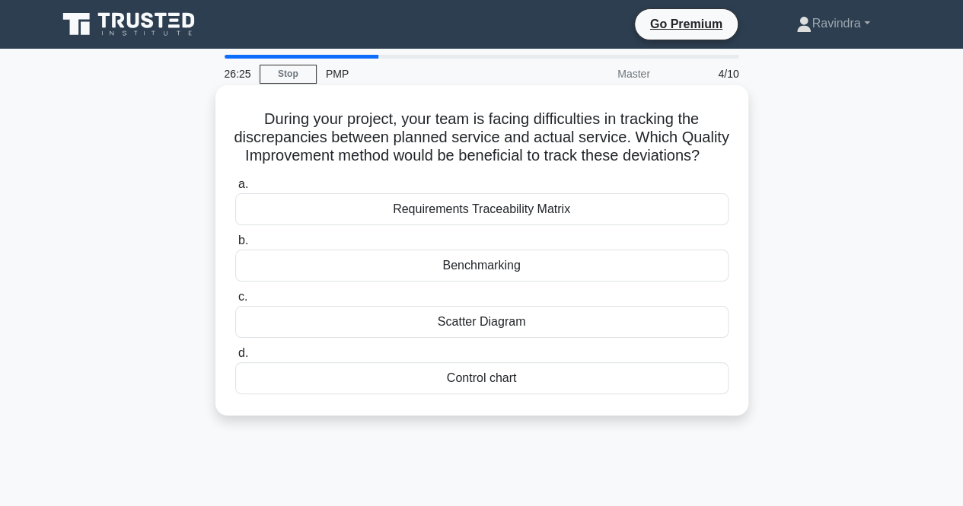
click at [475, 394] on div "Control chart" at bounding box center [481, 378] width 493 height 32
click at [235, 359] on input "d. Control chart" at bounding box center [235, 354] width 0 height 10
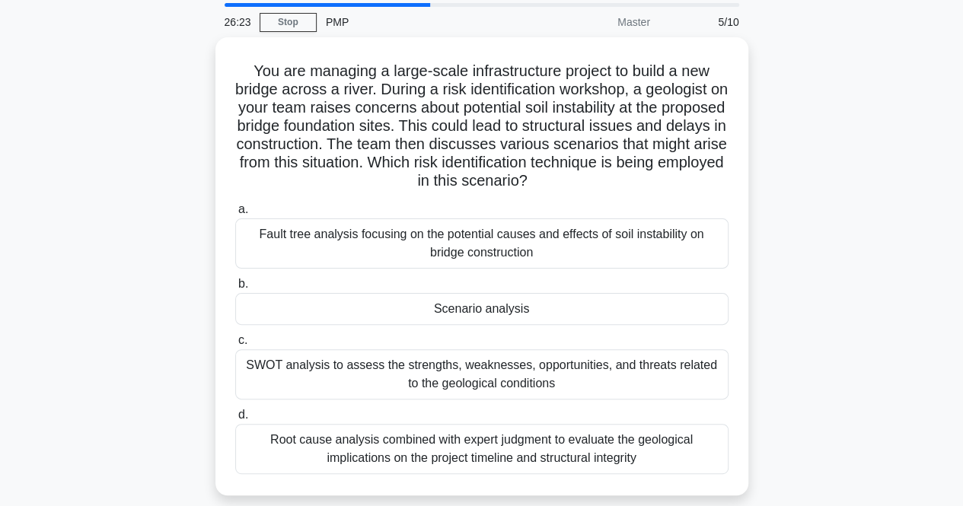
scroll to position [76, 0]
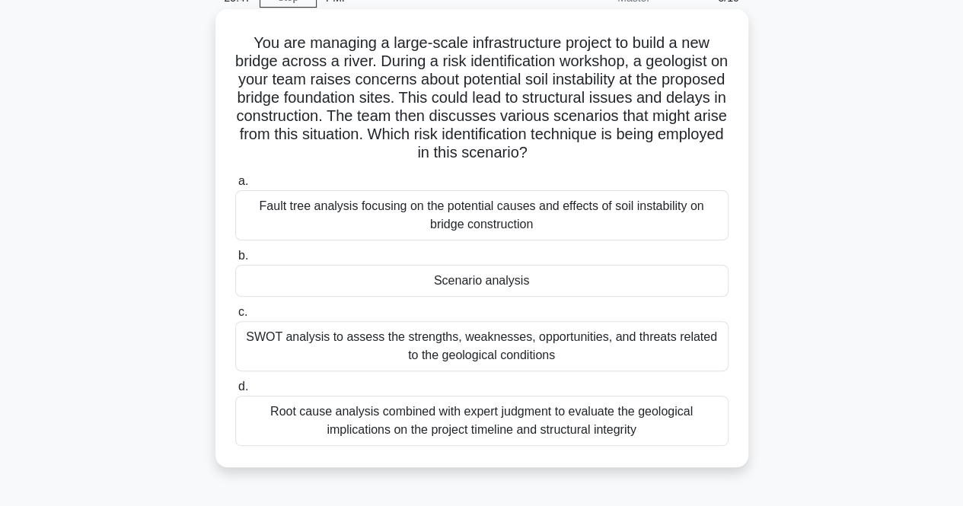
click at [494, 225] on div "Fault tree analysis focusing on the potential causes and effects of soil instab…" at bounding box center [481, 215] width 493 height 50
click at [235, 187] on input "a. Fault tree analysis focusing on the potential causes and effects of soil ins…" at bounding box center [235, 182] width 0 height 10
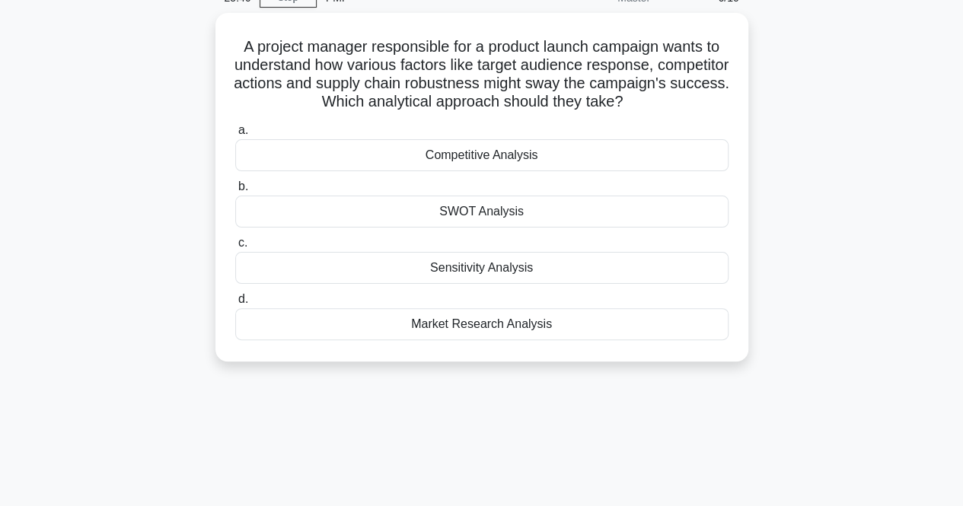
scroll to position [0, 0]
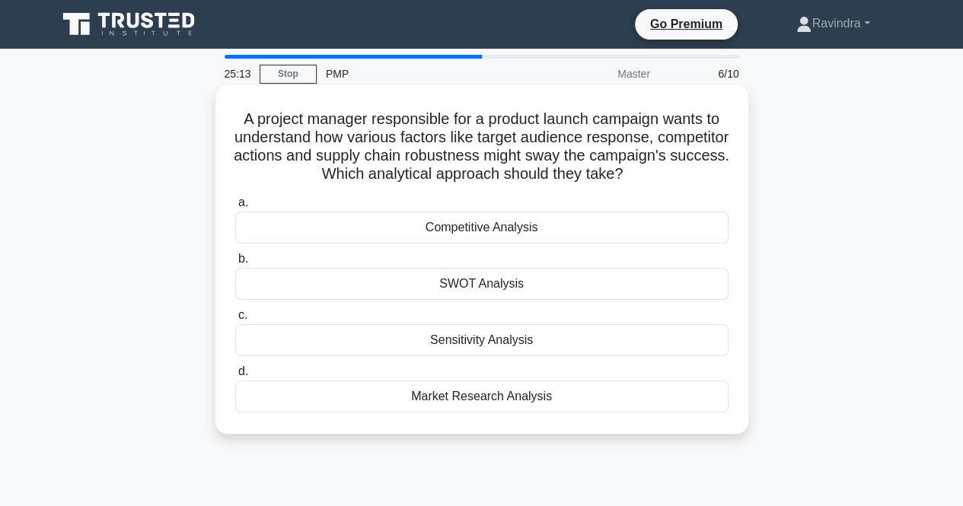
click at [487, 391] on div "Market Research Analysis" at bounding box center [481, 397] width 493 height 32
click at [235, 377] on input "d. Market Research Analysis" at bounding box center [235, 372] width 0 height 10
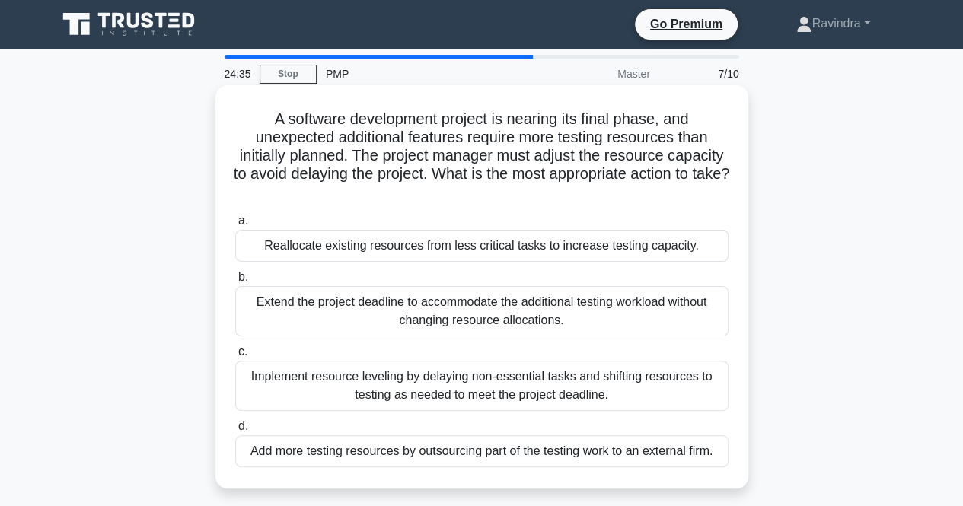
click at [496, 398] on div "Implement resource leveling by delaying non-essential tasks and shifting resour…" at bounding box center [481, 386] width 493 height 50
click at [235, 357] on input "c. Implement resource leveling by delaying non-essential tasks and shifting res…" at bounding box center [235, 352] width 0 height 10
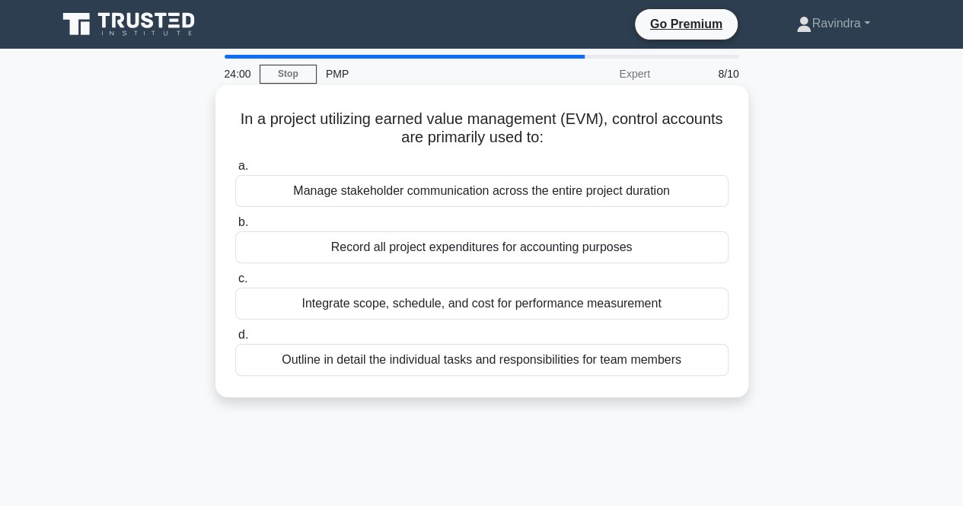
click at [663, 257] on div "Record all project expenditures for accounting purposes" at bounding box center [481, 247] width 493 height 32
click at [235, 228] on input "b. Record all project expenditures for accounting purposes" at bounding box center [235, 223] width 0 height 10
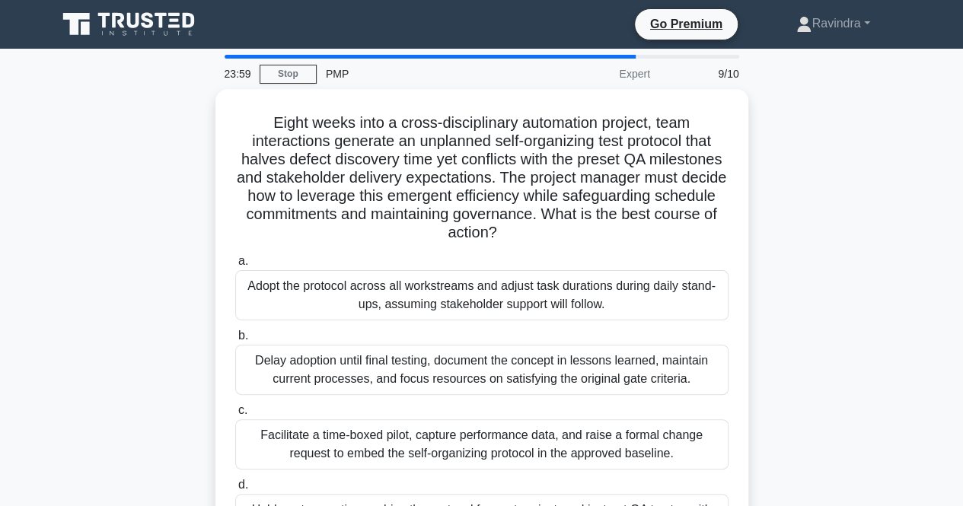
scroll to position [76, 0]
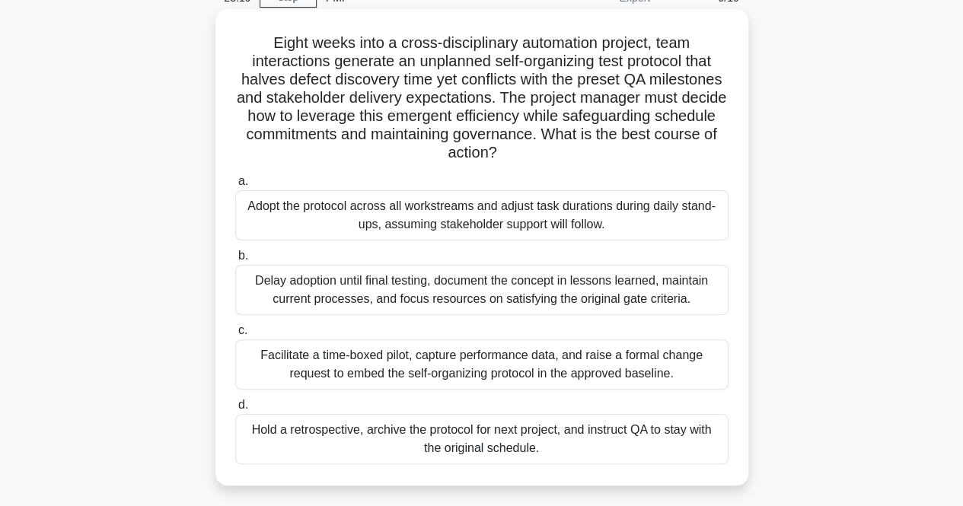
click at [653, 376] on div "Facilitate a time-boxed pilot, capture performance data, and raise a formal cha…" at bounding box center [481, 365] width 493 height 50
click at [235, 336] on input "c. Facilitate a time-boxed pilot, capture performance data, and raise a formal …" at bounding box center [235, 331] width 0 height 10
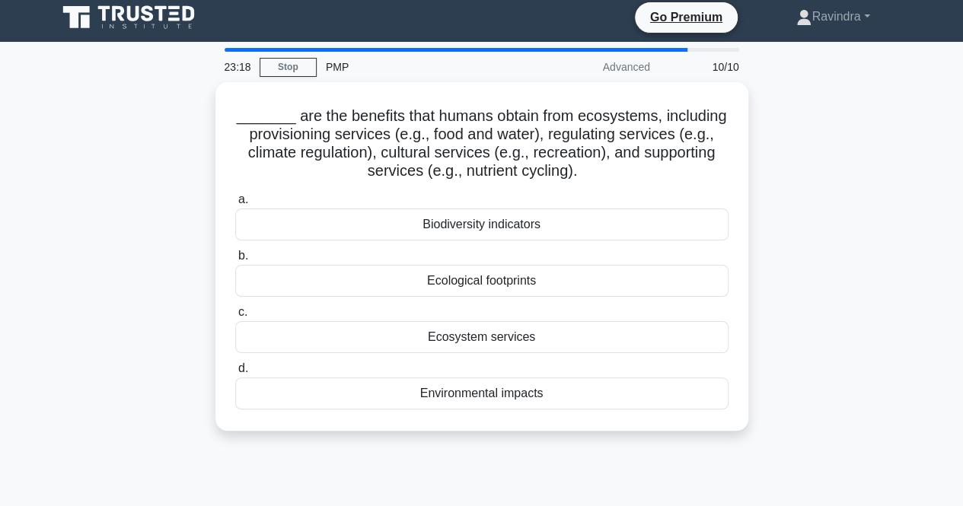
scroll to position [0, 0]
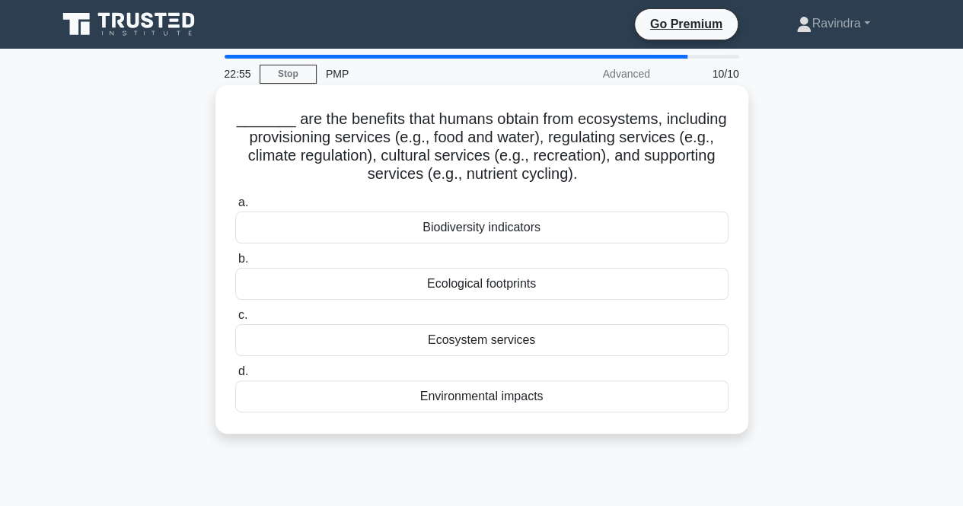
click at [618, 336] on div "Ecosystem services" at bounding box center [481, 340] width 493 height 32
click at [235, 321] on input "c. Ecosystem services" at bounding box center [235, 316] width 0 height 10
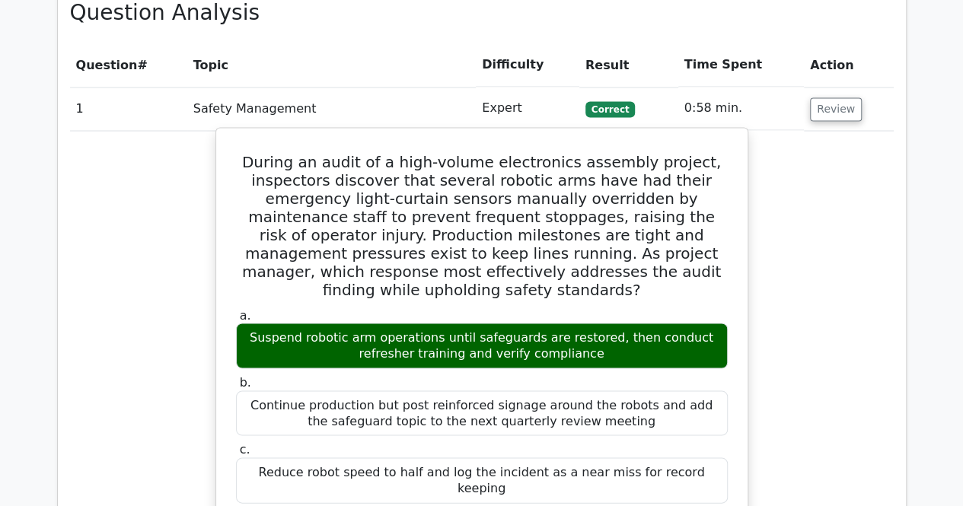
scroll to position [1218, 0]
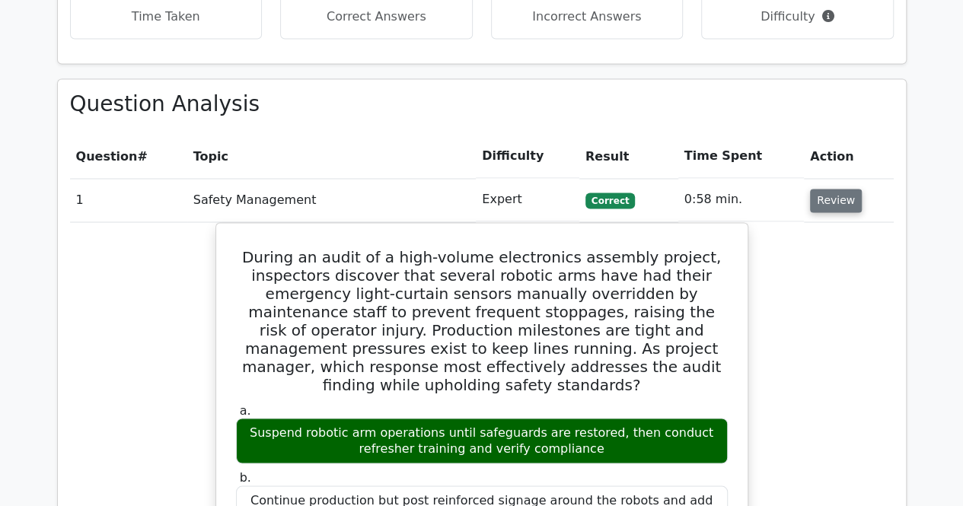
click at [813, 189] on button "Review" at bounding box center [836, 201] width 52 height 24
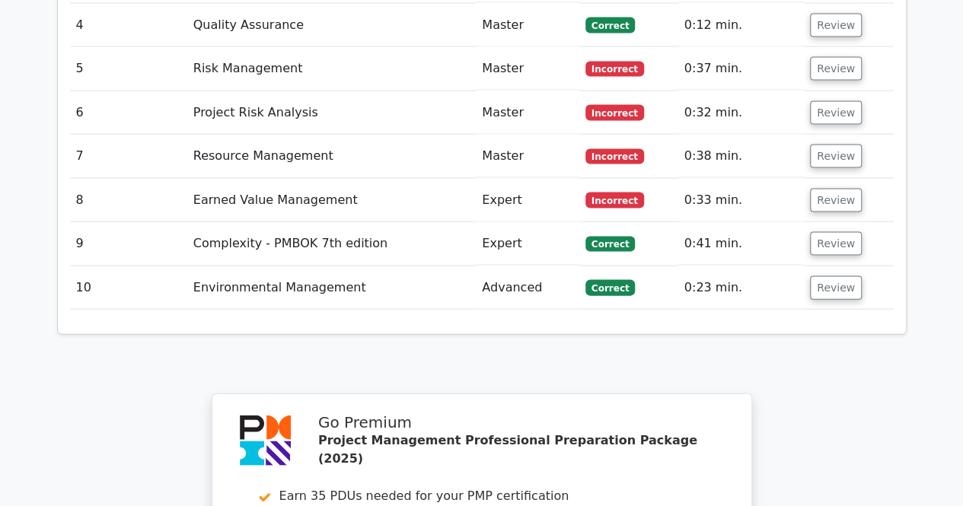
scroll to position [1523, 0]
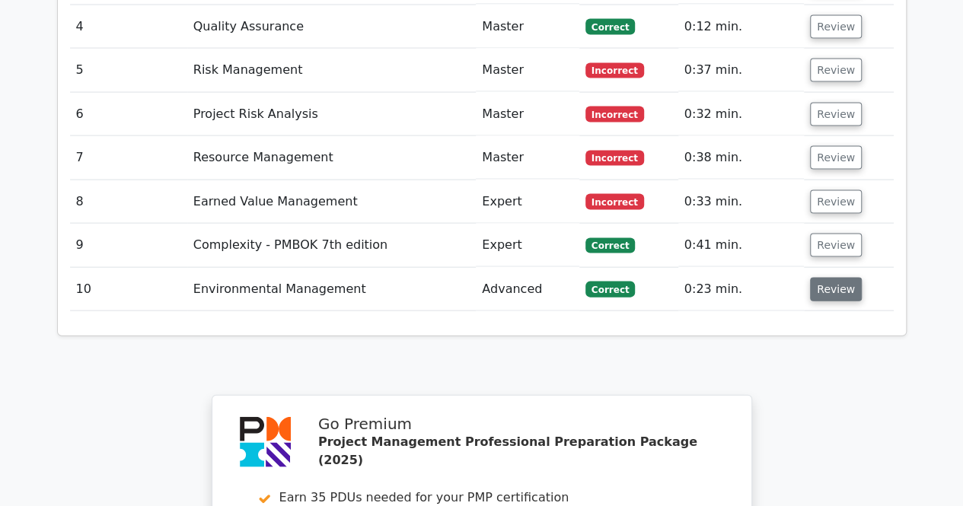
click at [816, 278] on button "Review" at bounding box center [836, 290] width 52 height 24
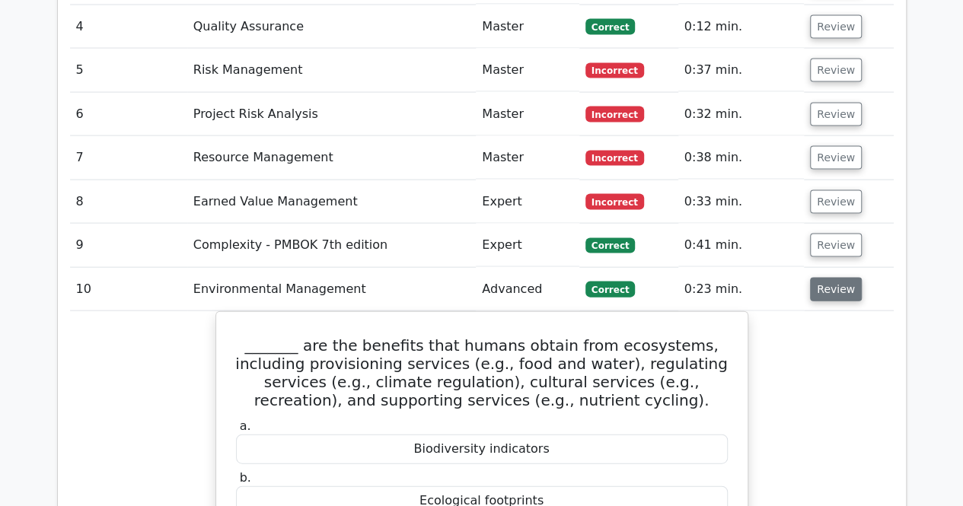
click at [816, 278] on button "Review" at bounding box center [836, 290] width 52 height 24
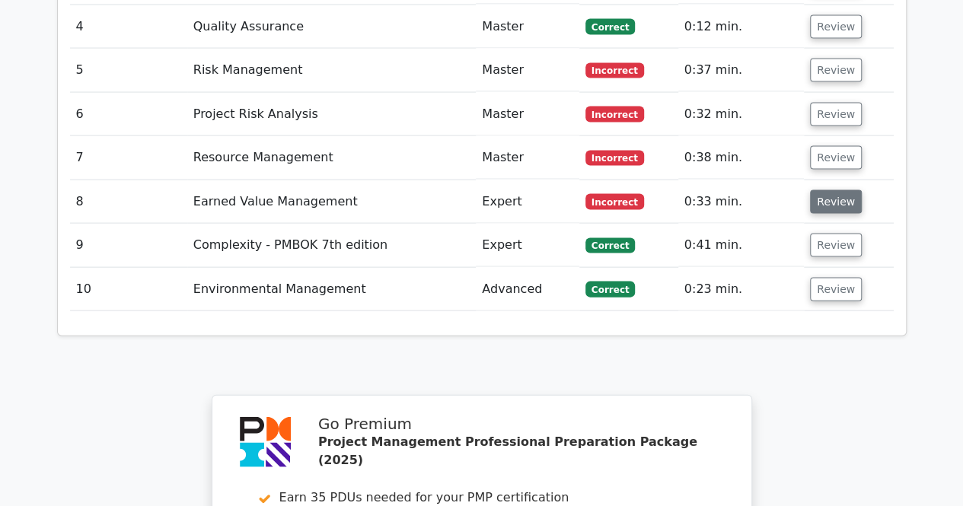
click at [833, 190] on button "Review" at bounding box center [836, 202] width 52 height 24
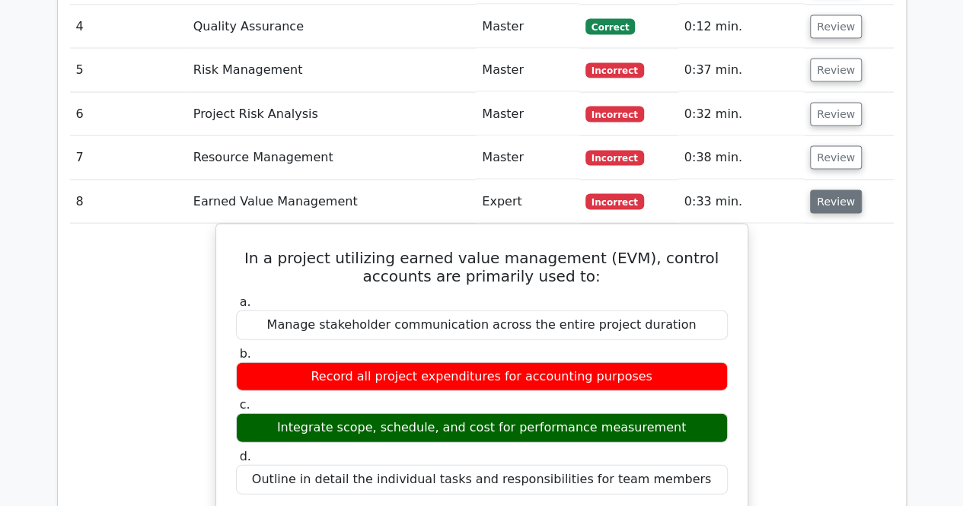
click at [832, 190] on button "Review" at bounding box center [836, 202] width 52 height 24
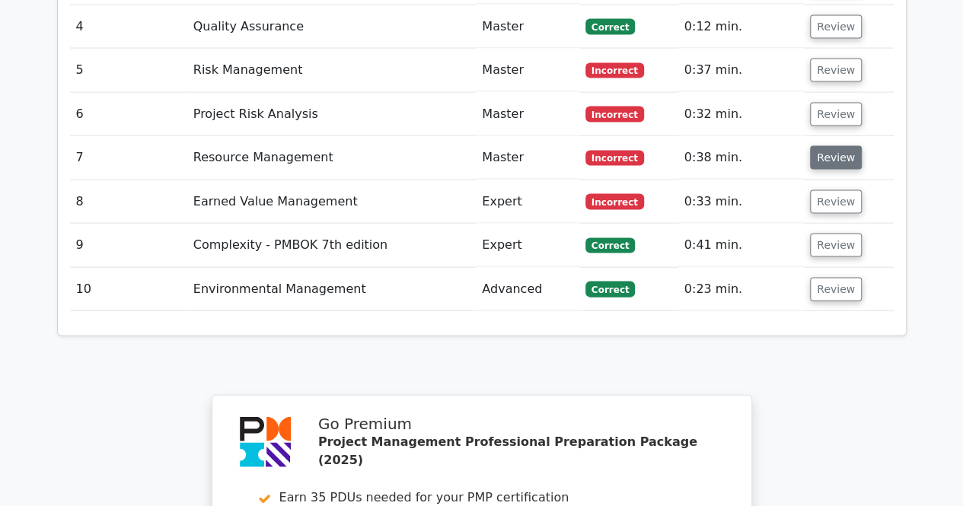
click at [845, 146] on button "Review" at bounding box center [836, 158] width 52 height 24
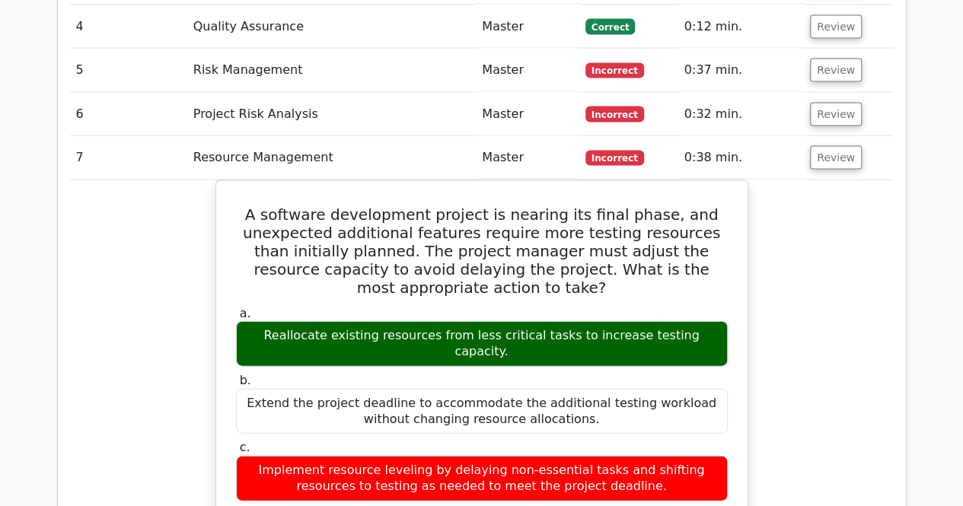
scroll to position [1447, 0]
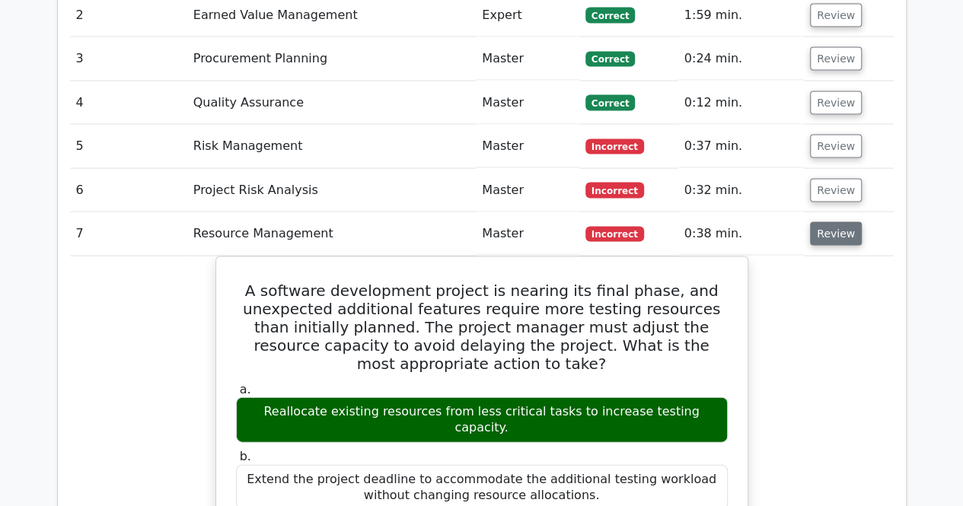
click at [837, 222] on button "Review" at bounding box center [836, 234] width 52 height 24
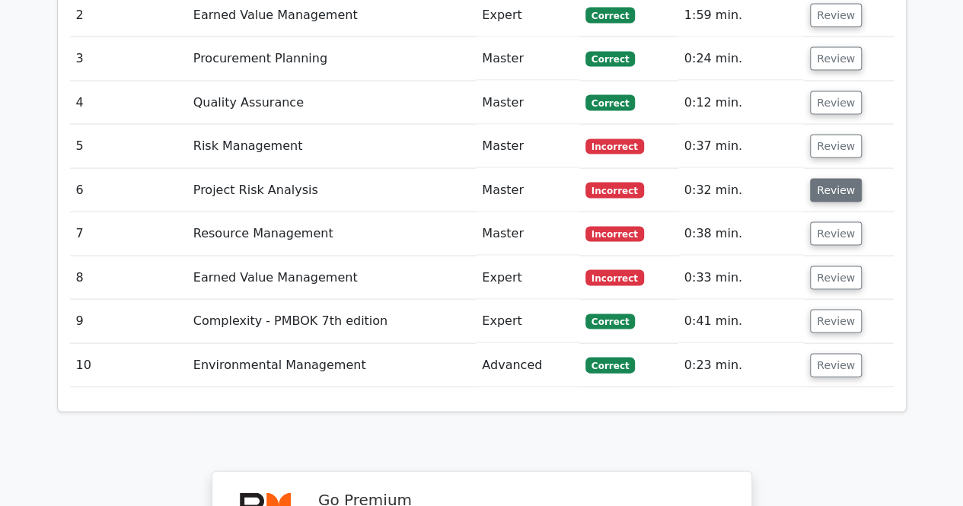
click at [835, 179] on button "Review" at bounding box center [836, 191] width 52 height 24
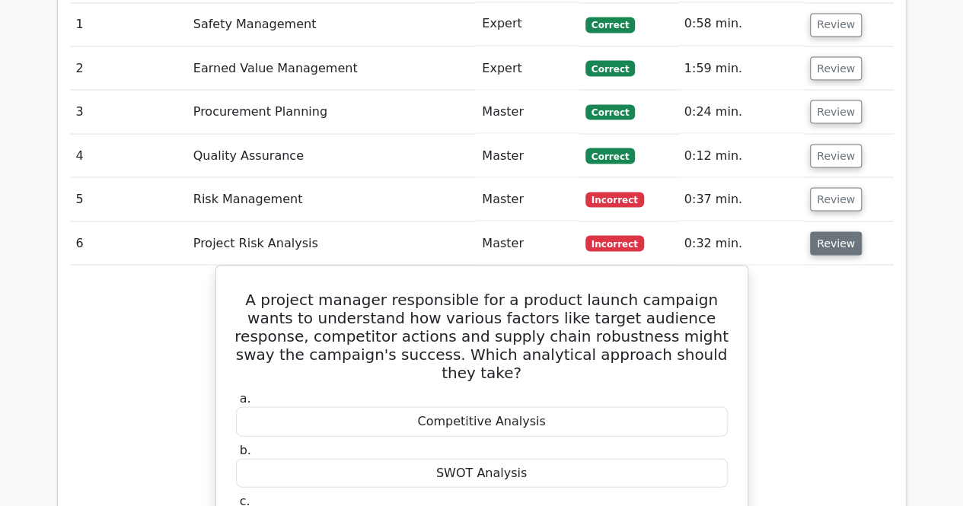
scroll to position [1370, 0]
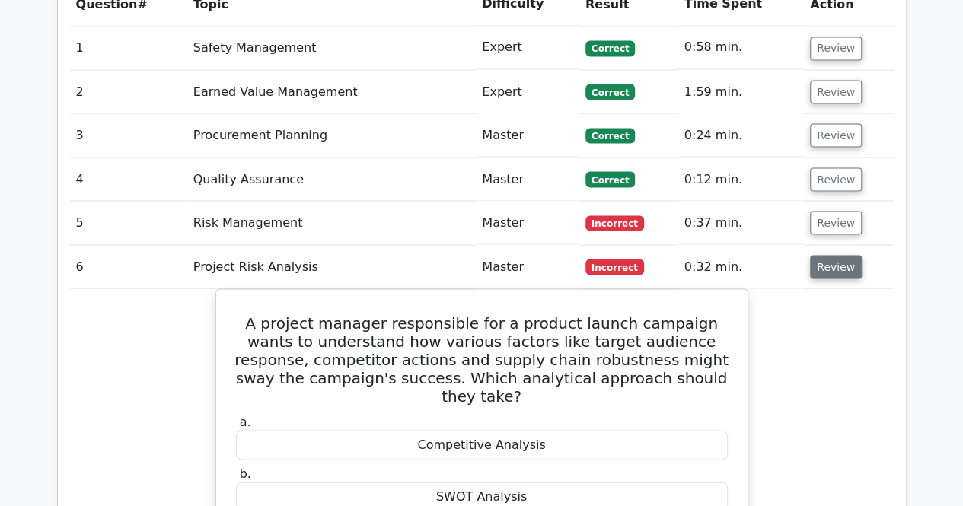
click at [833, 255] on button "Review" at bounding box center [836, 267] width 52 height 24
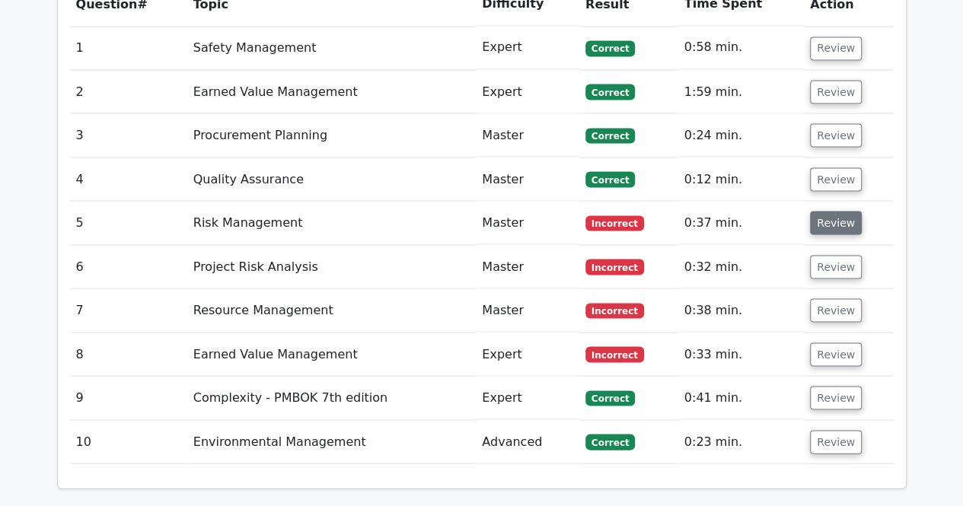
click at [839, 211] on button "Review" at bounding box center [836, 223] width 52 height 24
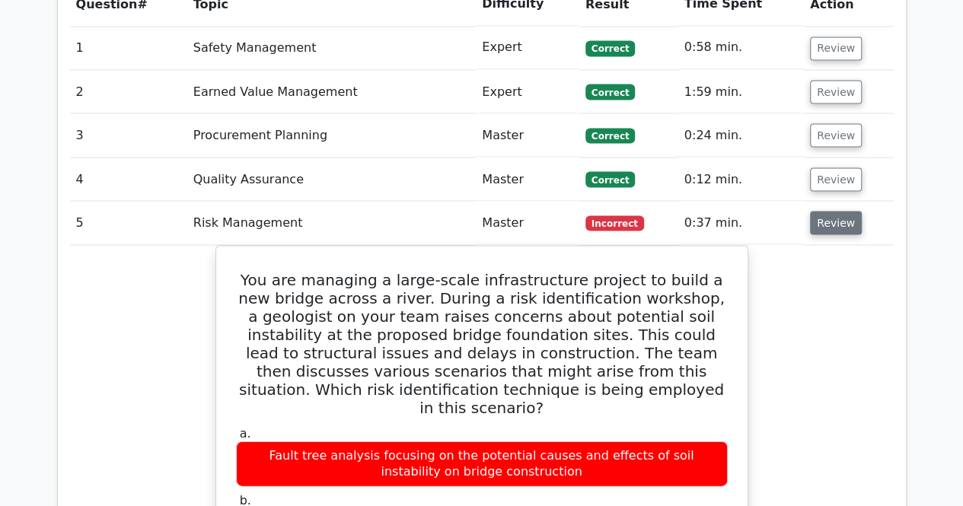
click at [839, 211] on button "Review" at bounding box center [836, 223] width 52 height 24
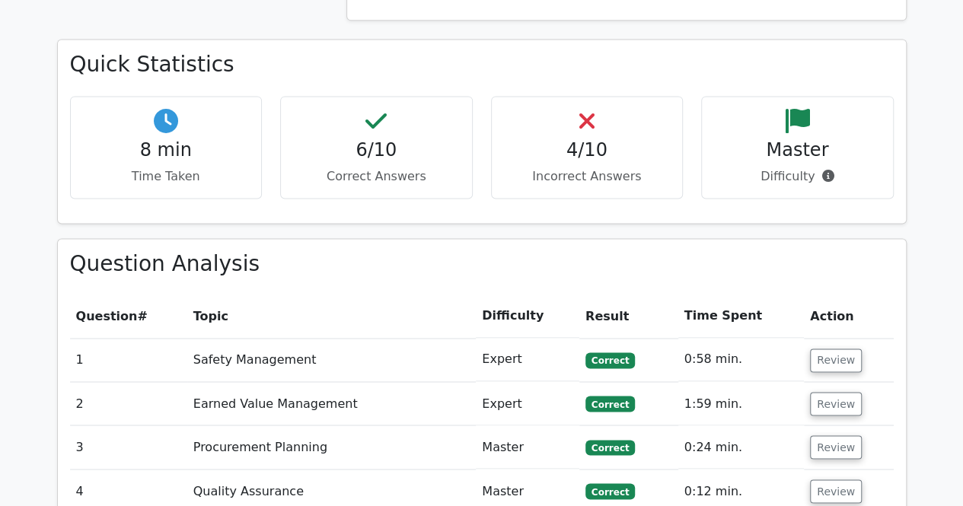
scroll to position [914, 0]
